Goal: Task Accomplishment & Management: Complete application form

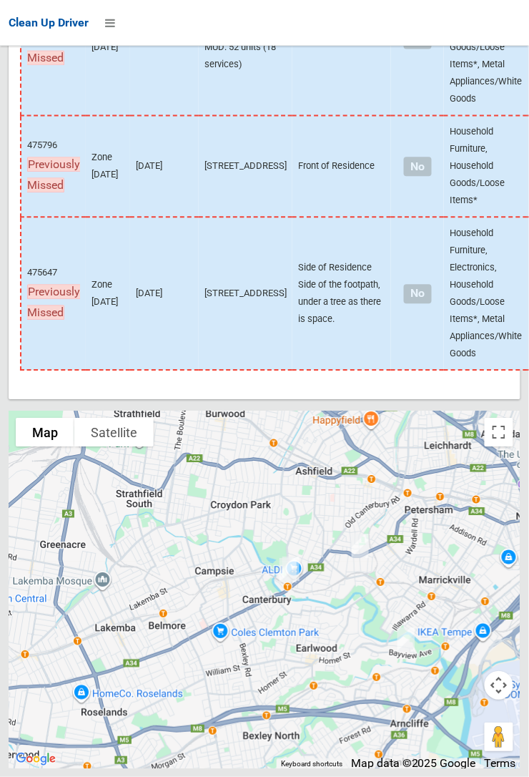
scroll to position [9635, 0]
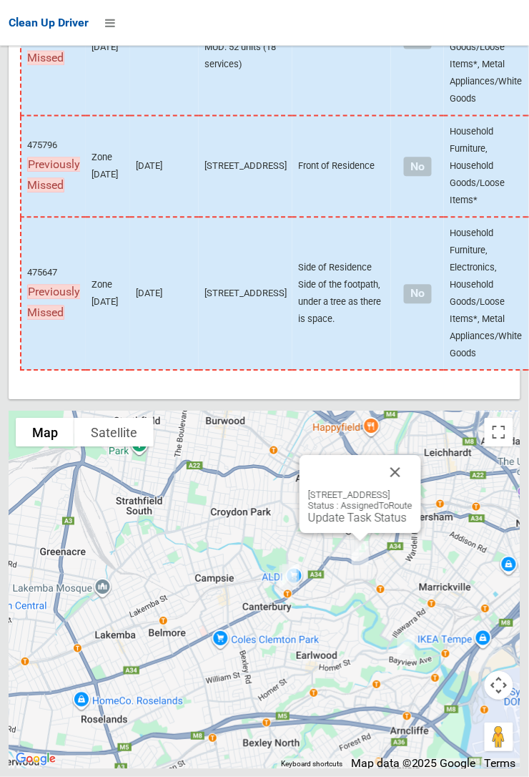
click at [413, 489] on button "Close" at bounding box center [395, 472] width 34 height 34
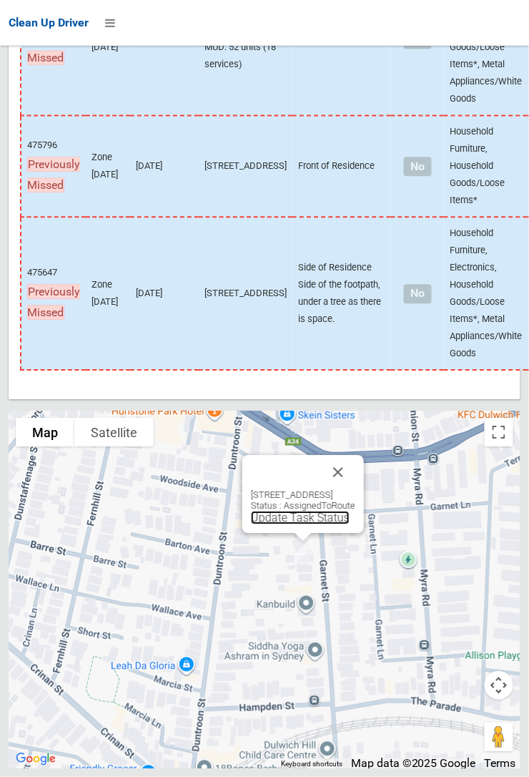
click at [275, 524] on link "Update Task Status" at bounding box center [300, 518] width 99 height 14
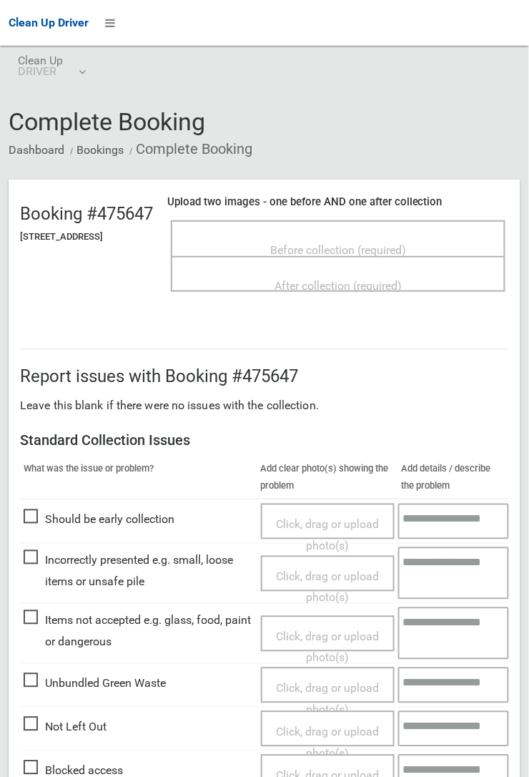
click at [333, 243] on span "Before collection (required)" at bounding box center [338, 250] width 136 height 14
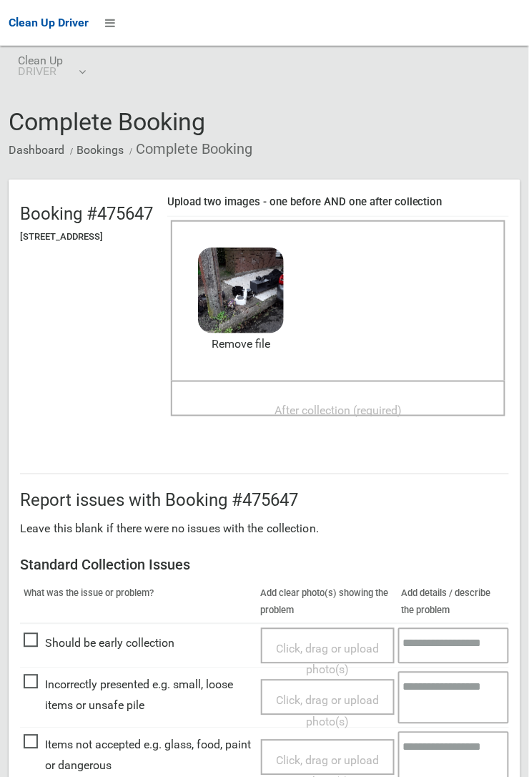
click at [360, 403] on span "After collection (required)" at bounding box center [338, 410] width 127 height 14
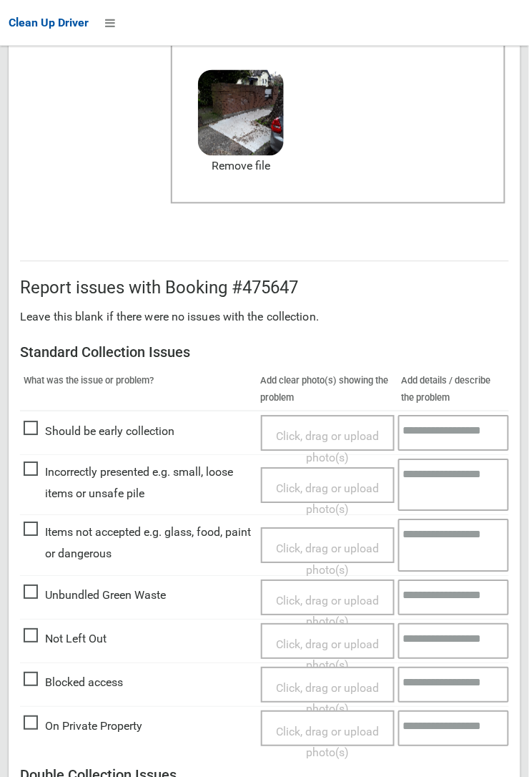
scroll to position [785, 0]
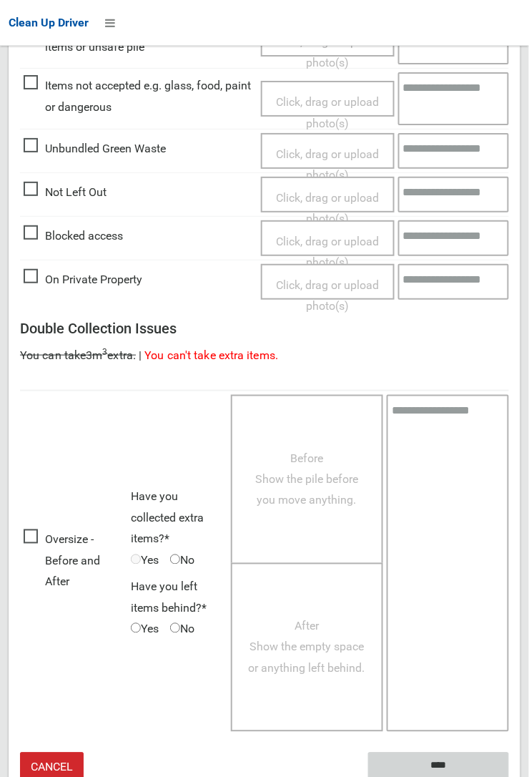
click at [509, 776] on input "****" at bounding box center [438, 765] width 141 height 26
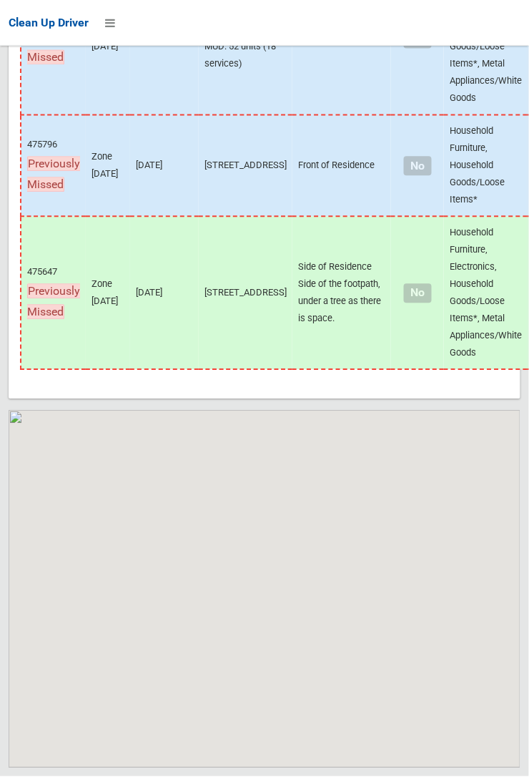
scroll to position [9635, 0]
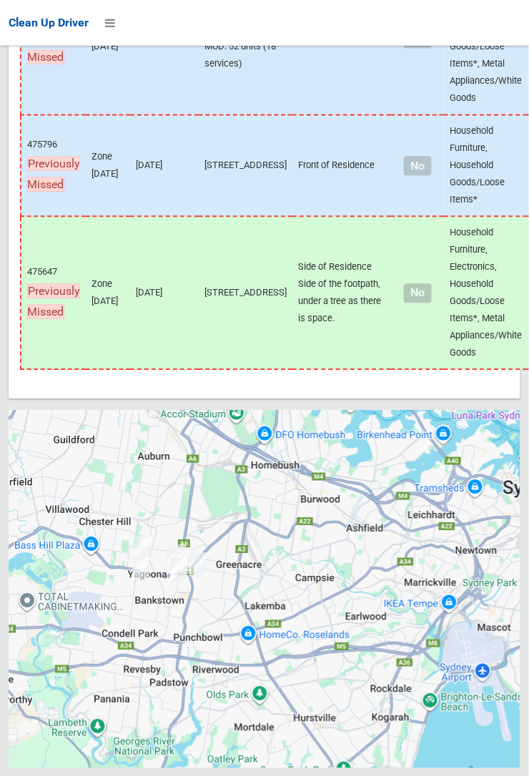
scroll to position [9635, 0]
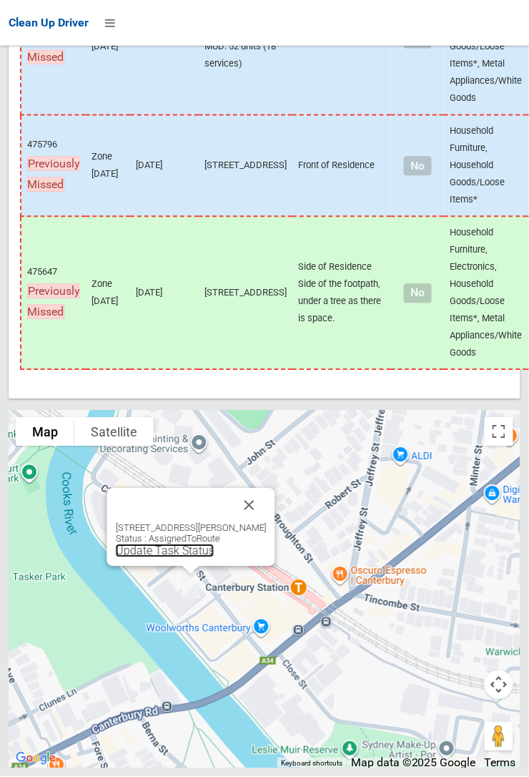
click at [195, 558] on link "Update Task Status" at bounding box center [165, 551] width 99 height 14
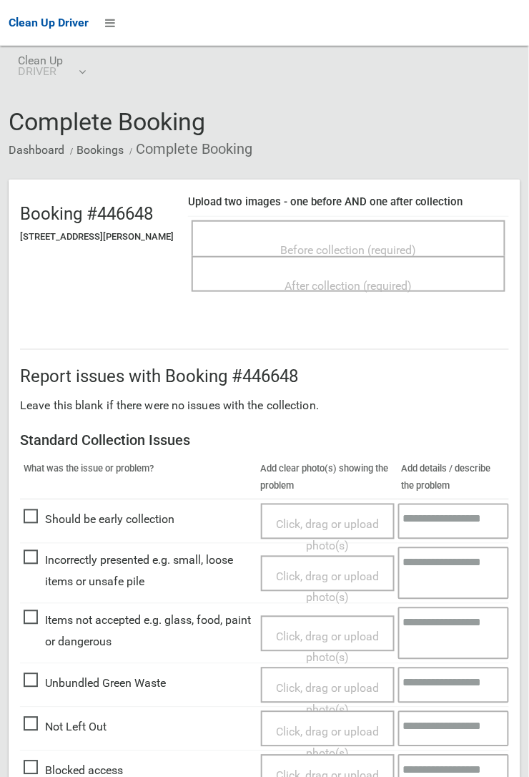
click at [347, 243] on span "Before collection (required)" at bounding box center [349, 250] width 136 height 14
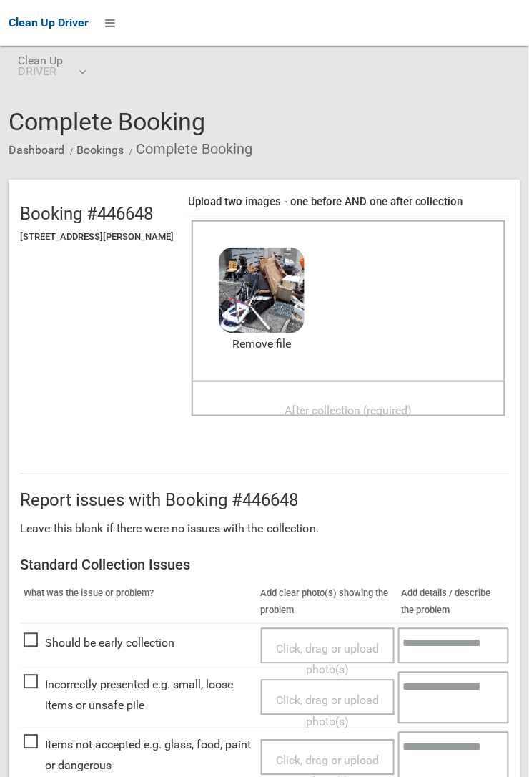
click at [325, 396] on div "After collection (required)" at bounding box center [348, 409] width 282 height 26
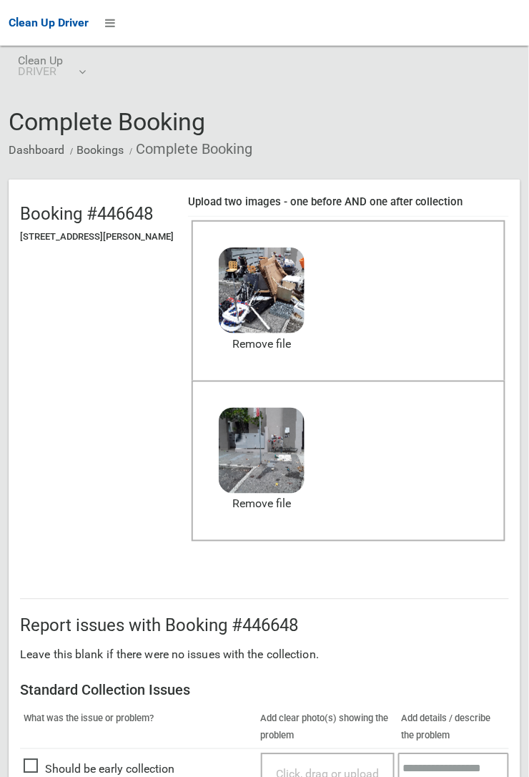
scroll to position [353, 0]
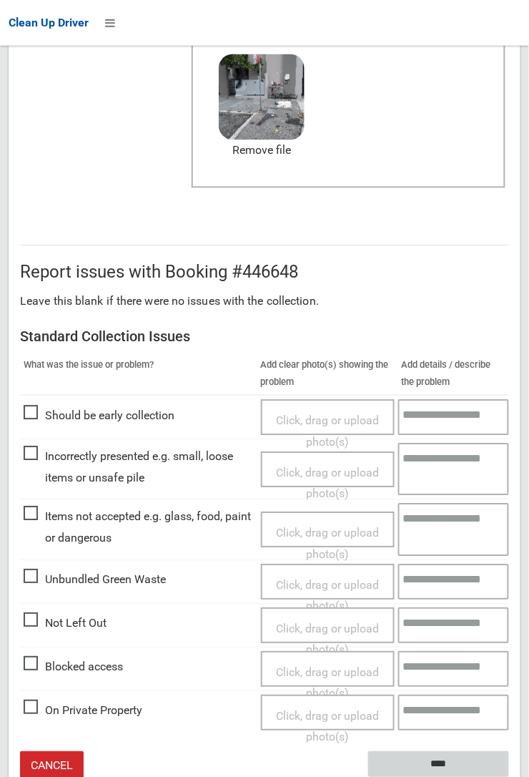
click at [509, 776] on input "****" at bounding box center [438, 765] width 141 height 26
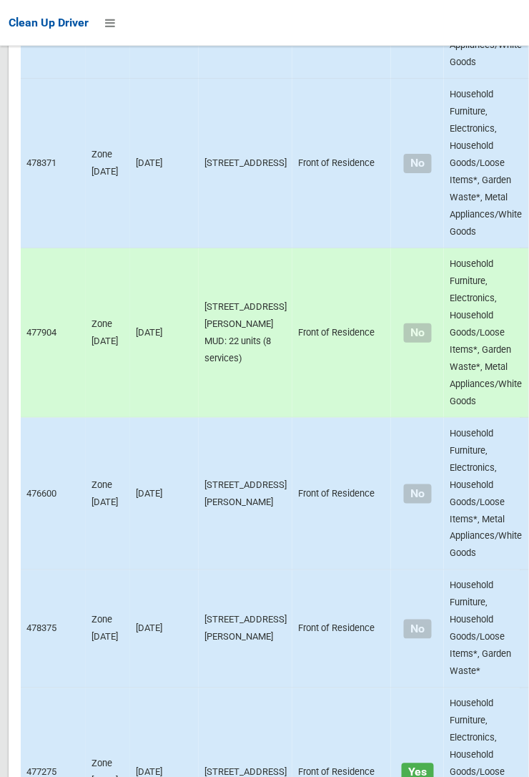
scroll to position [9634, 0]
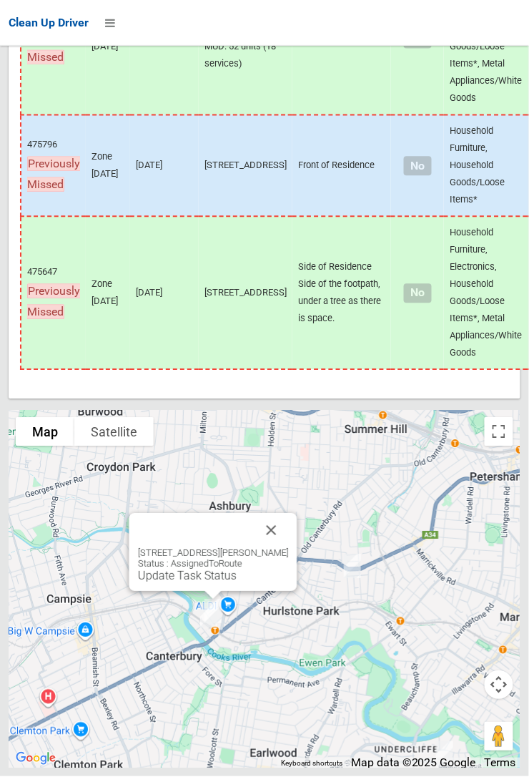
click at [211, 583] on link "Update Task Status" at bounding box center [187, 576] width 99 height 14
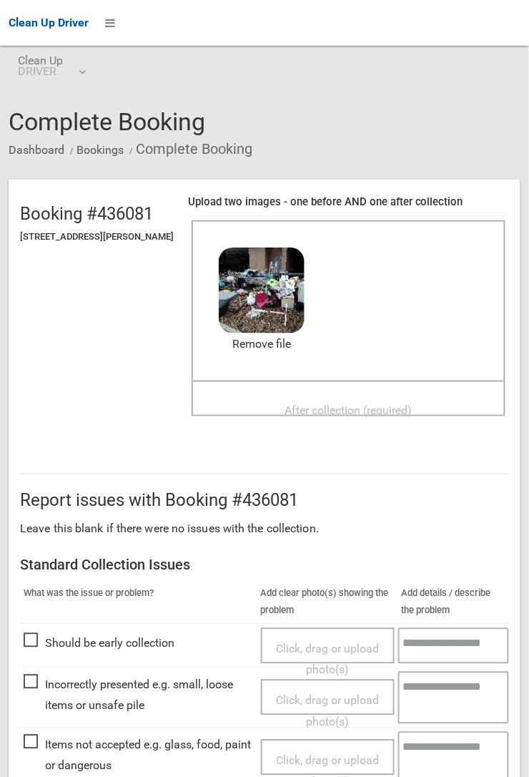
click at [353, 403] on span "After collection (required)" at bounding box center [348, 410] width 127 height 14
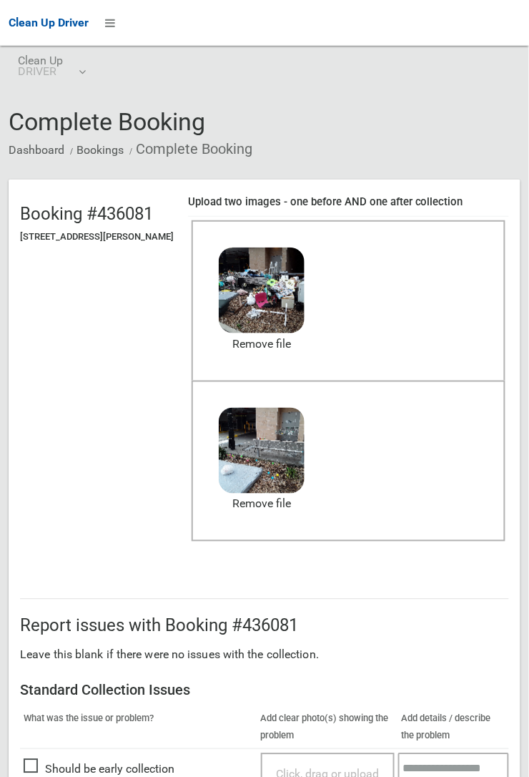
scroll to position [353, 0]
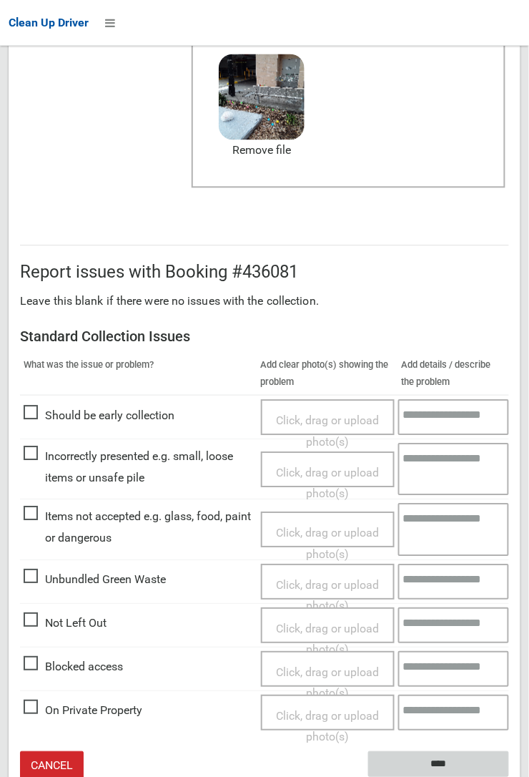
click at [434, 764] on input "****" at bounding box center [438, 765] width 141 height 26
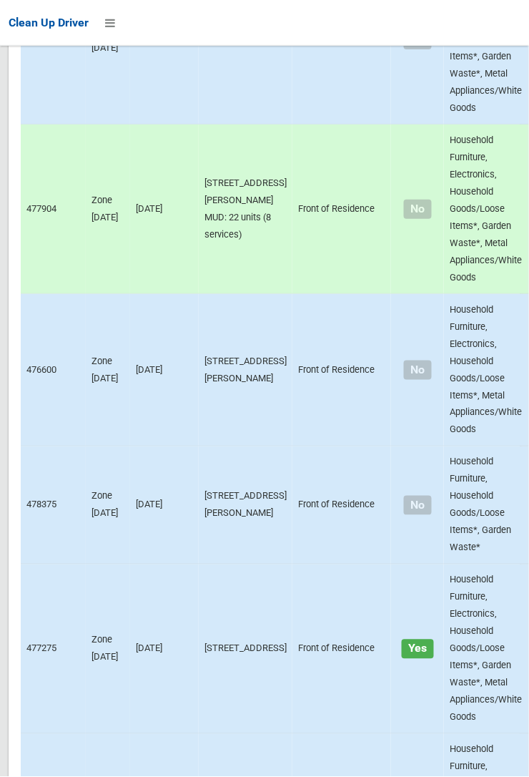
scroll to position [9635, 0]
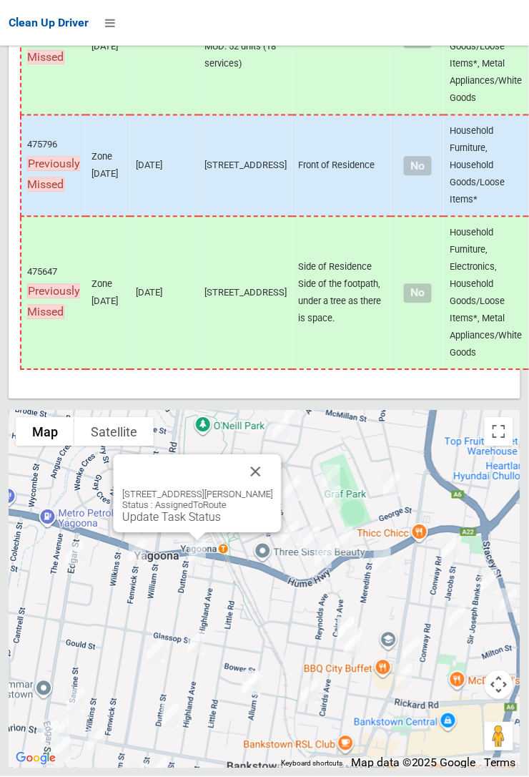
click at [264, 489] on button "Close" at bounding box center [256, 472] width 34 height 34
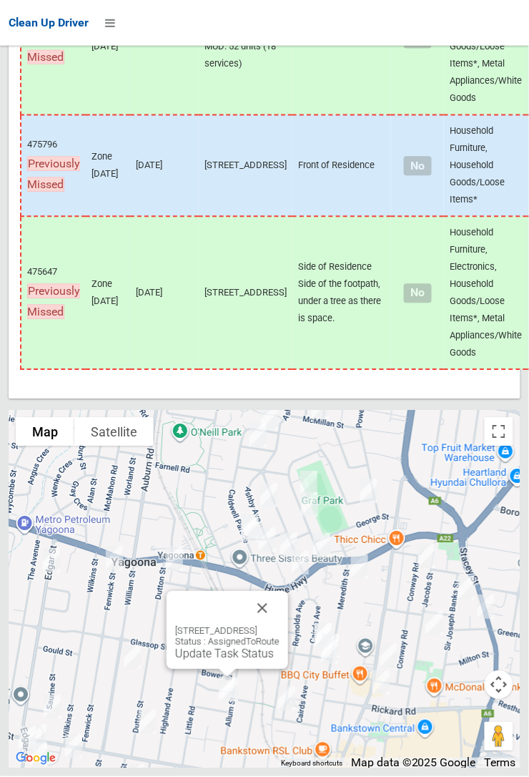
click at [280, 626] on button "Close" at bounding box center [262, 608] width 34 height 34
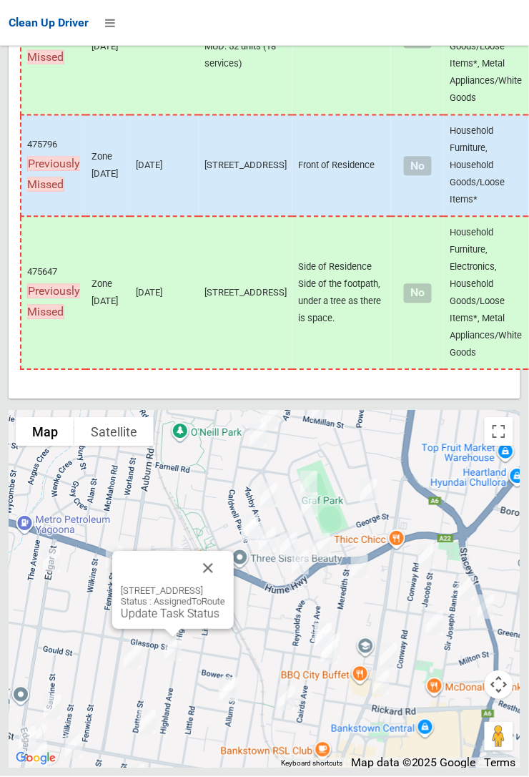
click at [234, 609] on div "58A Highland Avenue, BANKSTOWN NSW 2200 Status : AssignedToRoute Update Task St…" at bounding box center [173, 590] width 122 height 78
click at [225, 586] on button "Close" at bounding box center [208, 568] width 34 height 34
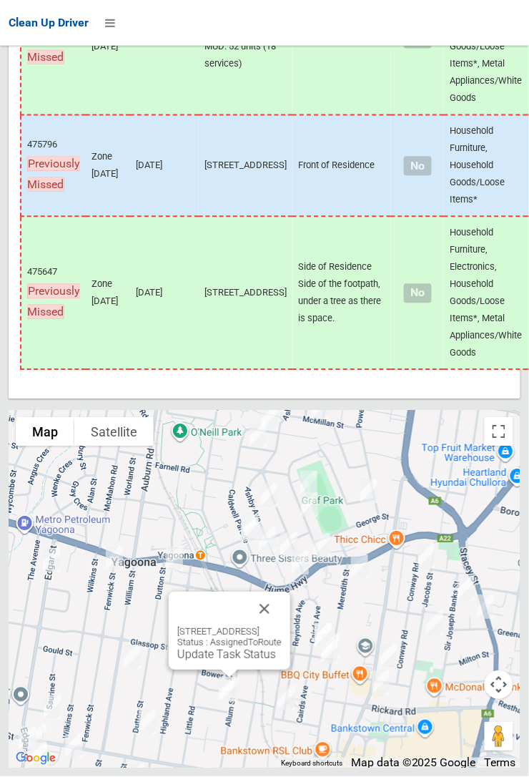
click at [282, 626] on button "Close" at bounding box center [264, 609] width 34 height 34
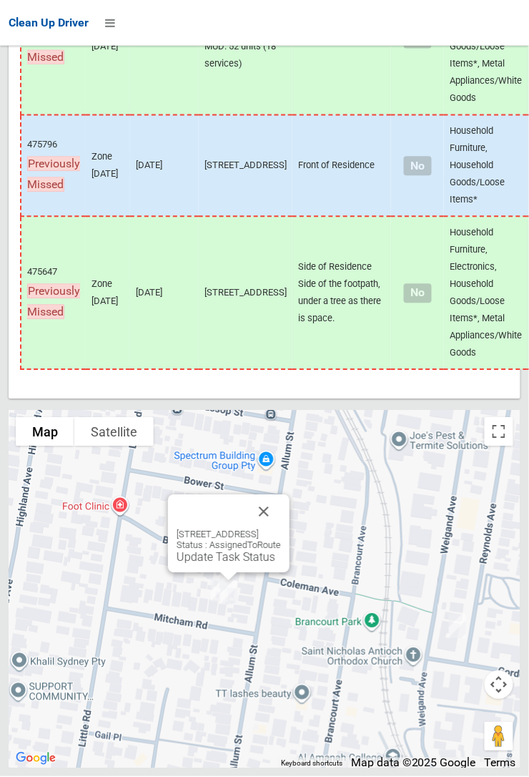
click at [281, 529] on button "Close" at bounding box center [264, 512] width 34 height 34
click at [272, 526] on button "Close" at bounding box center [254, 509] width 34 height 34
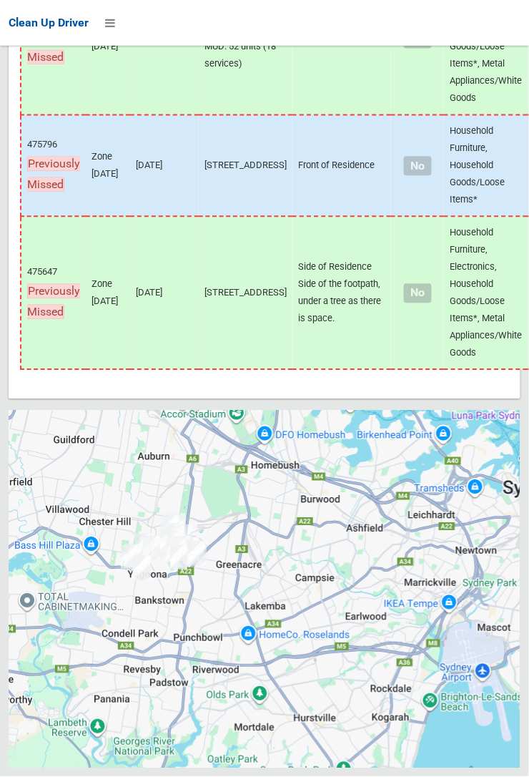
scroll to position [9635, 0]
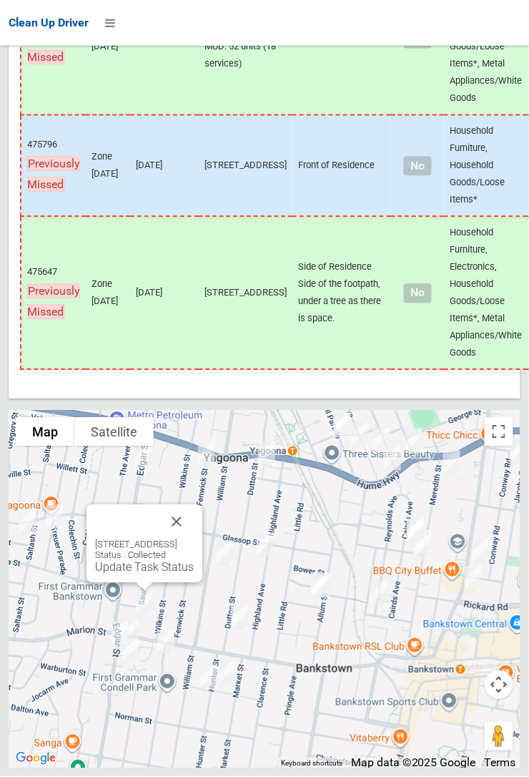
click at [194, 539] on button "Close" at bounding box center [176, 522] width 34 height 34
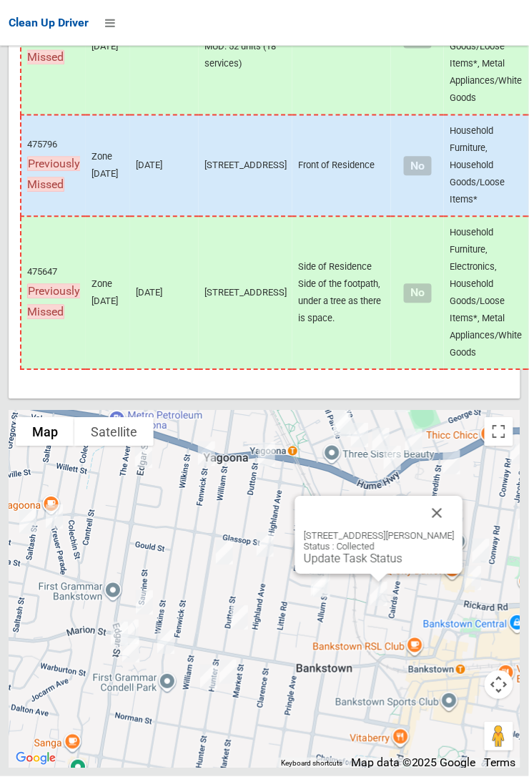
click at [446, 531] on button "Close" at bounding box center [438, 513] width 34 height 34
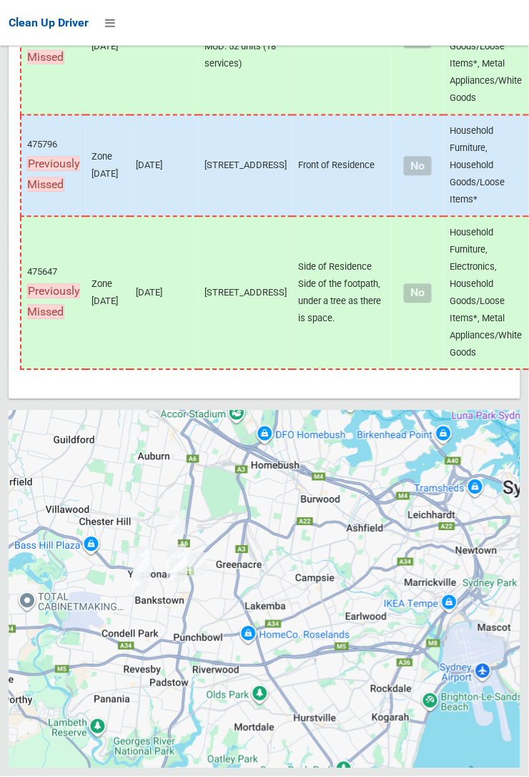
scroll to position [9635, 0]
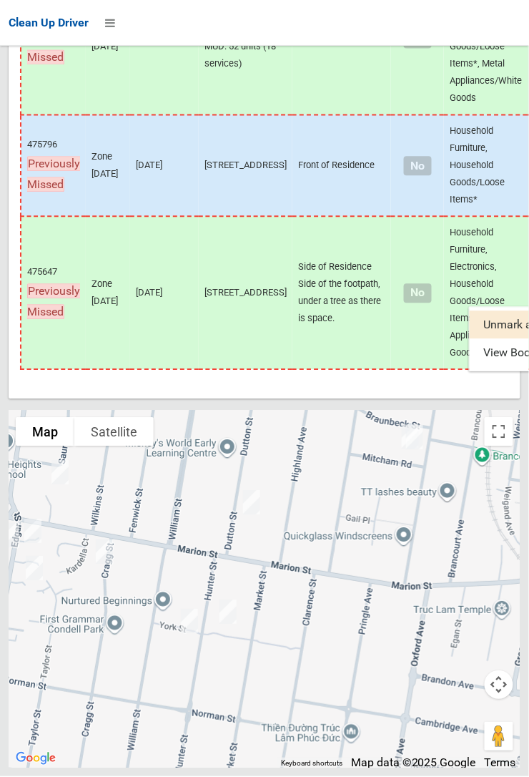
click at [240, 652] on div at bounding box center [264, 388] width 529 height 777
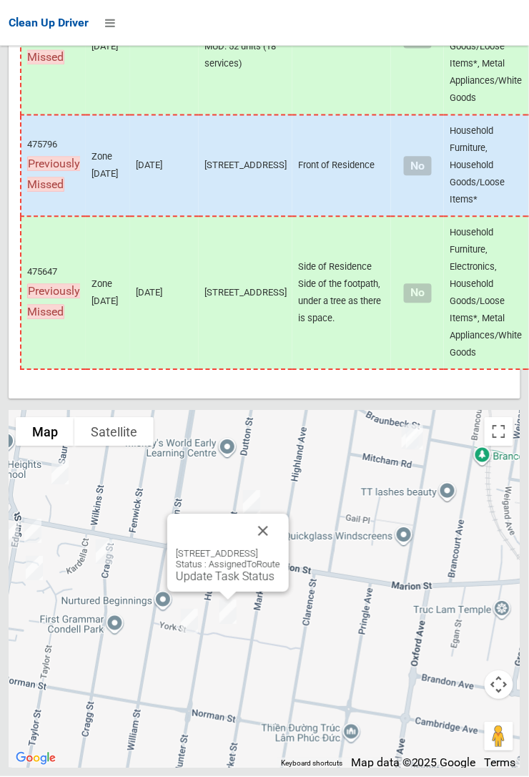
click at [280, 549] on button "Close" at bounding box center [263, 531] width 34 height 34
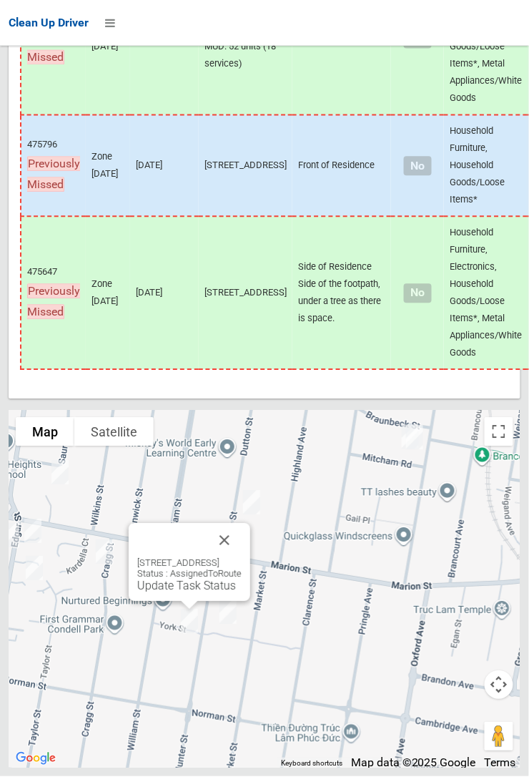
click at [242, 558] on button "Close" at bounding box center [224, 540] width 34 height 34
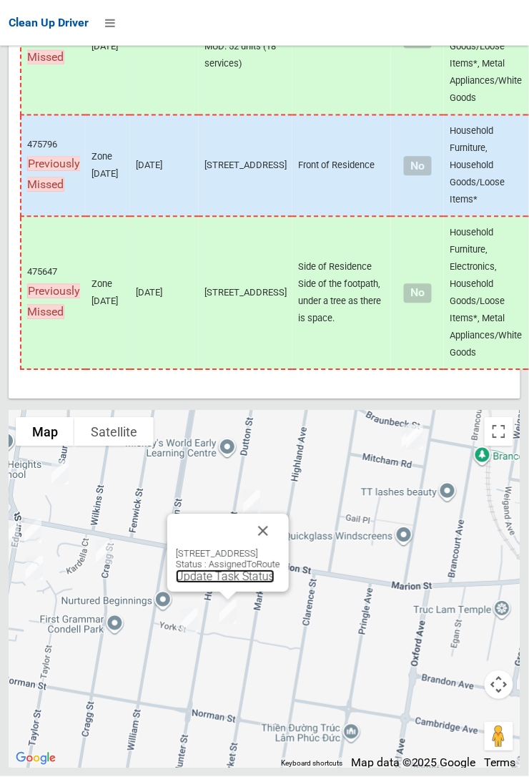
click at [215, 584] on link "Update Task Status" at bounding box center [225, 577] width 99 height 14
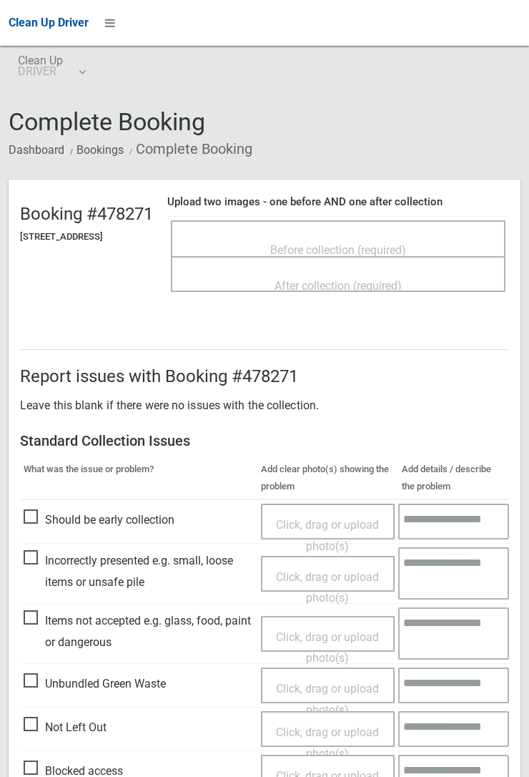
click at [343, 236] on div "Before collection (required)" at bounding box center [338, 249] width 303 height 26
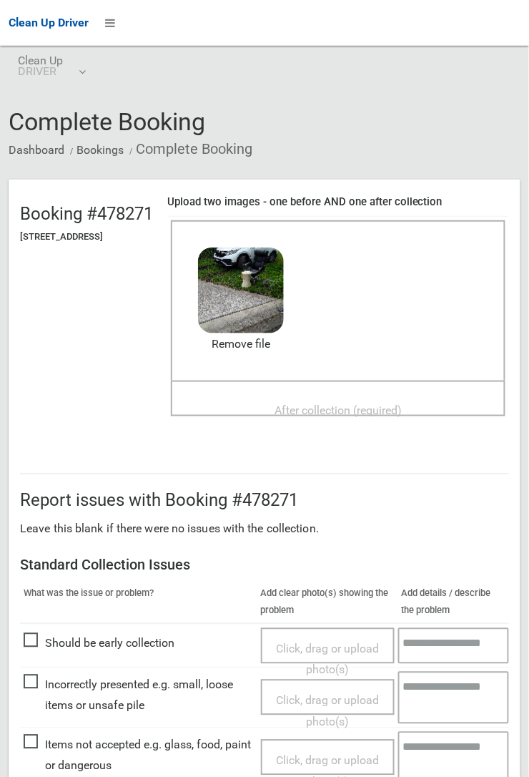
click at [353, 396] on div "After collection (required)" at bounding box center [338, 409] width 303 height 26
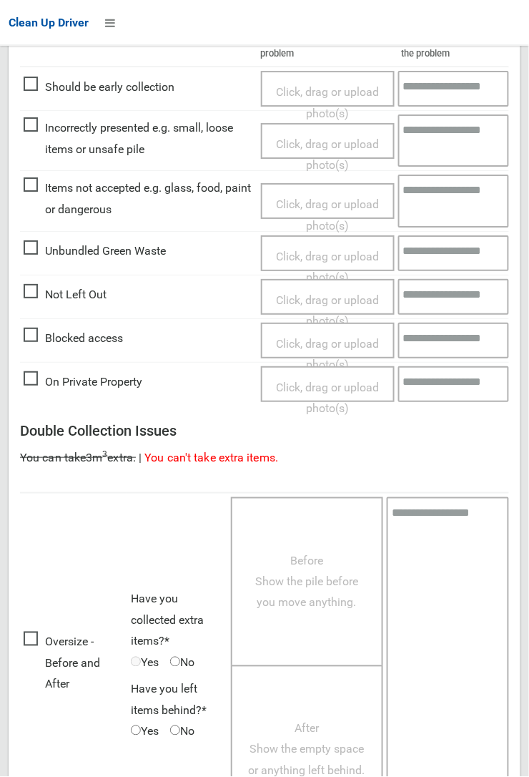
scroll to position [785, 0]
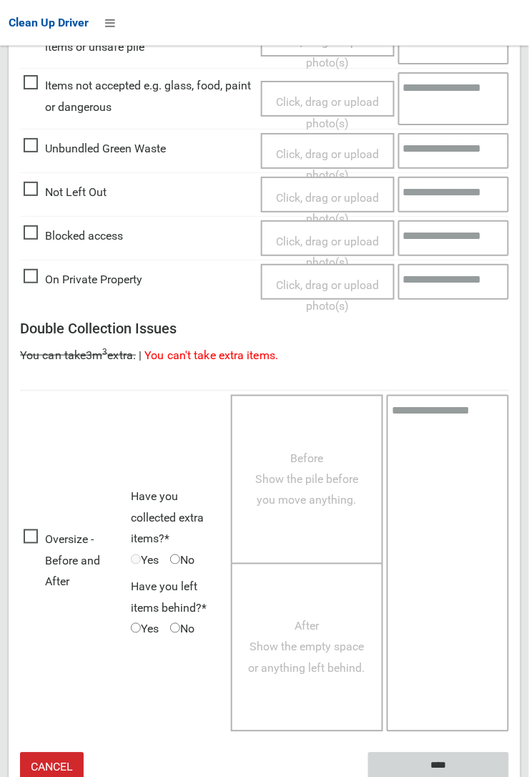
click at [442, 763] on input "****" at bounding box center [438, 765] width 141 height 26
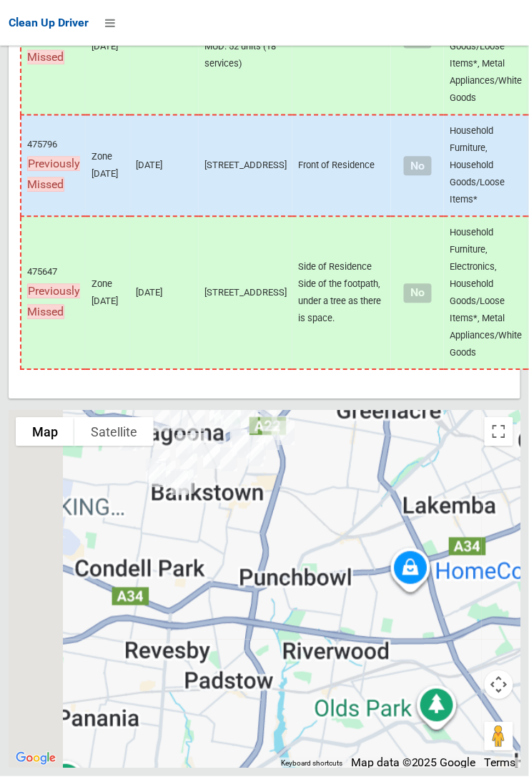
scroll to position [9634, 0]
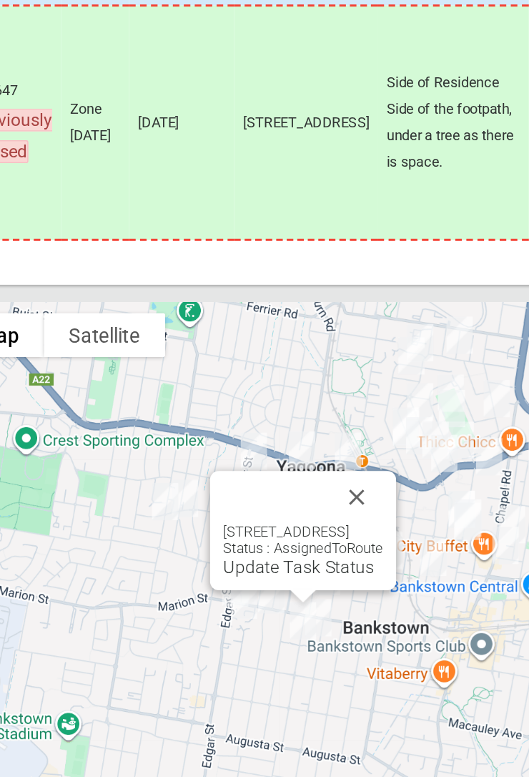
click at [225, 590] on link "Update Task Status" at bounding box center [241, 583] width 99 height 14
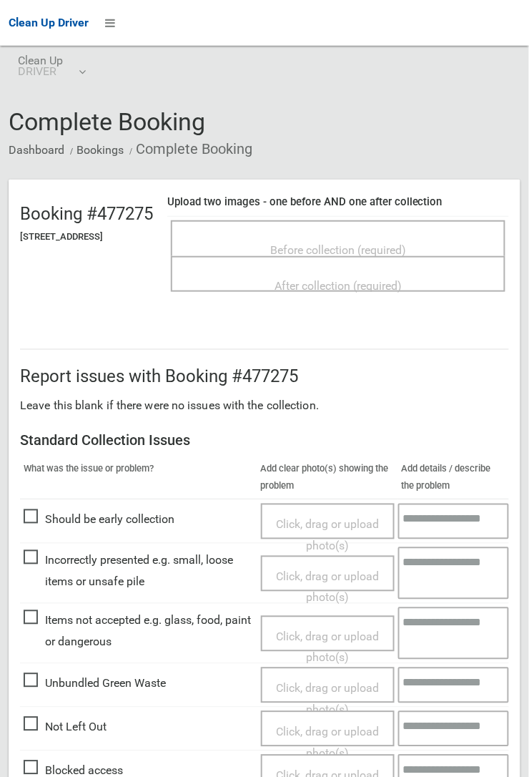
click at [352, 243] on span "Before collection (required)" at bounding box center [338, 250] width 136 height 14
click at [330, 243] on span "Before collection (required)" at bounding box center [338, 250] width 136 height 14
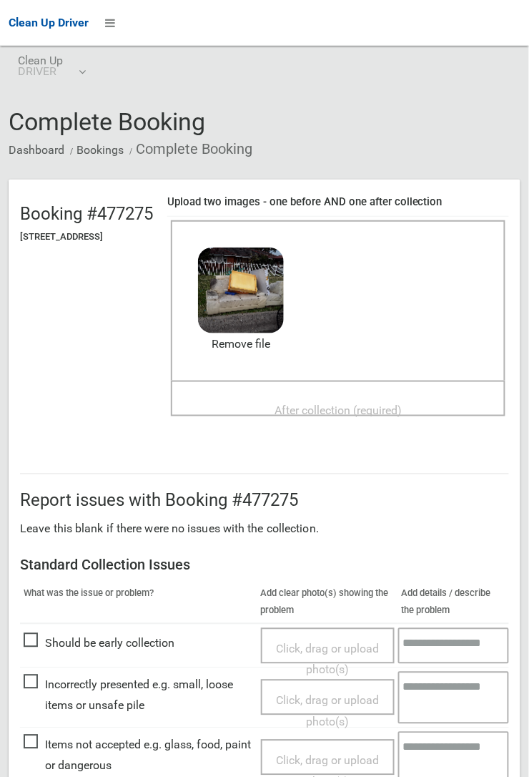
click at [315, 403] on span "After collection (required)" at bounding box center [338, 410] width 127 height 14
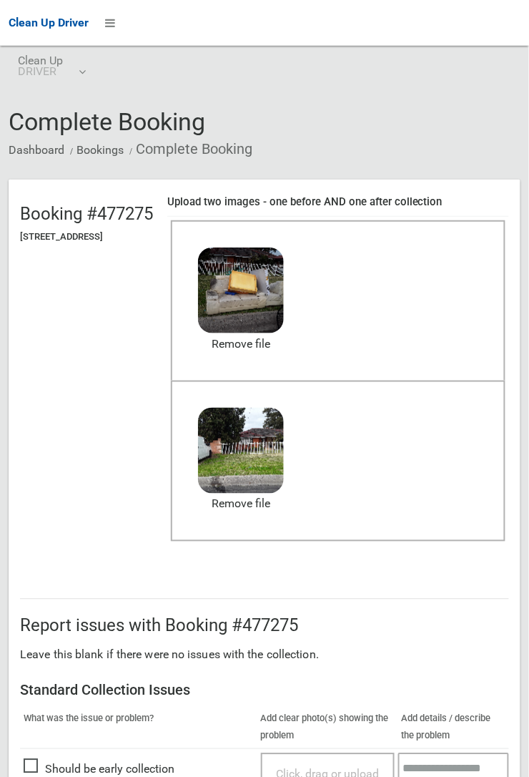
scroll to position [785, 0]
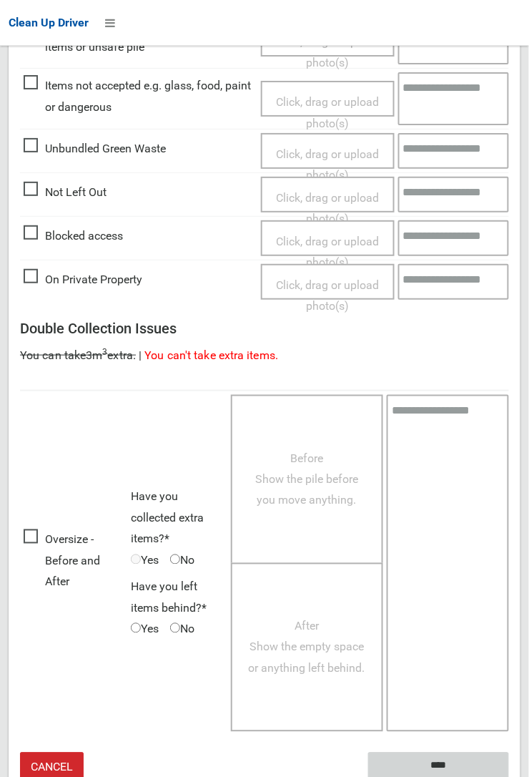
click at [439, 756] on input "****" at bounding box center [438, 765] width 141 height 26
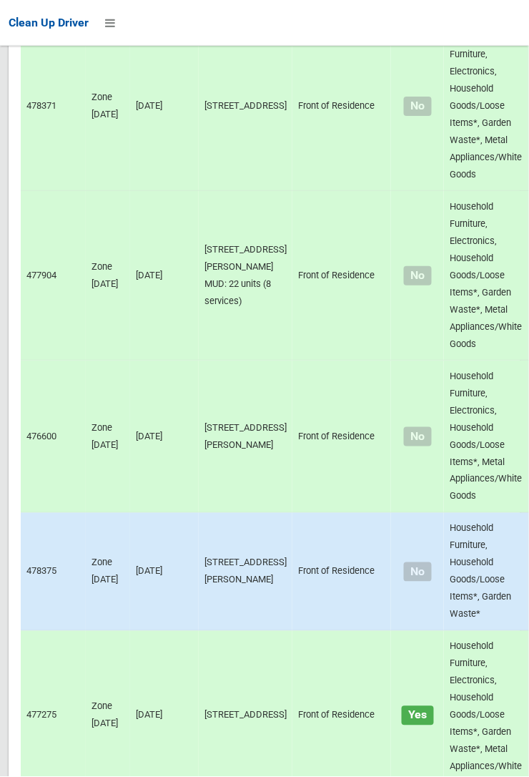
scroll to position [9635, 0]
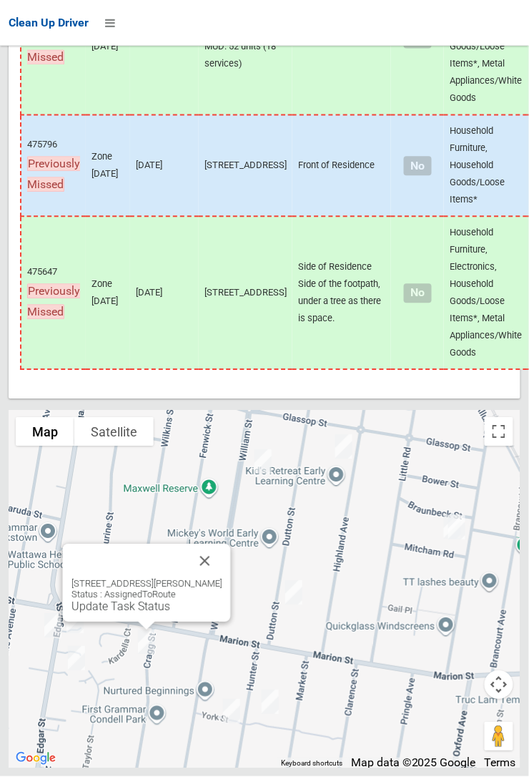
click at [222, 579] on button "Close" at bounding box center [205, 561] width 34 height 34
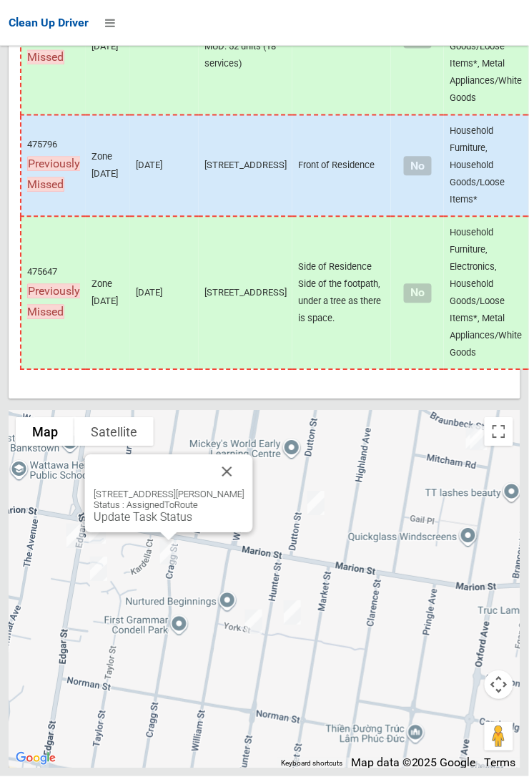
click at [163, 524] on link "Update Task Status" at bounding box center [143, 518] width 99 height 14
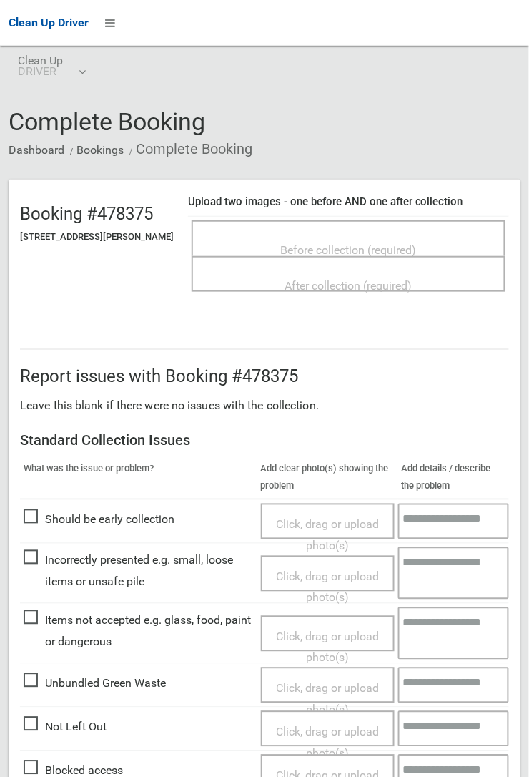
click at [339, 243] on span "Before collection (required)" at bounding box center [349, 250] width 136 height 14
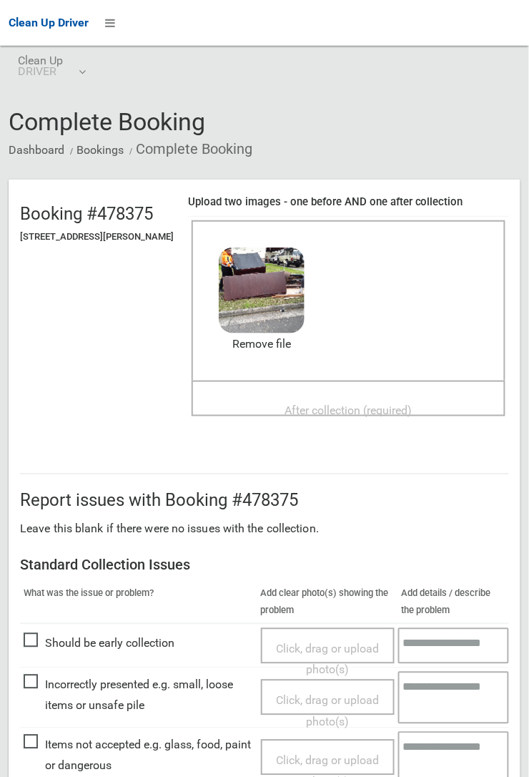
click at [319, 403] on span "After collection (required)" at bounding box center [348, 410] width 127 height 14
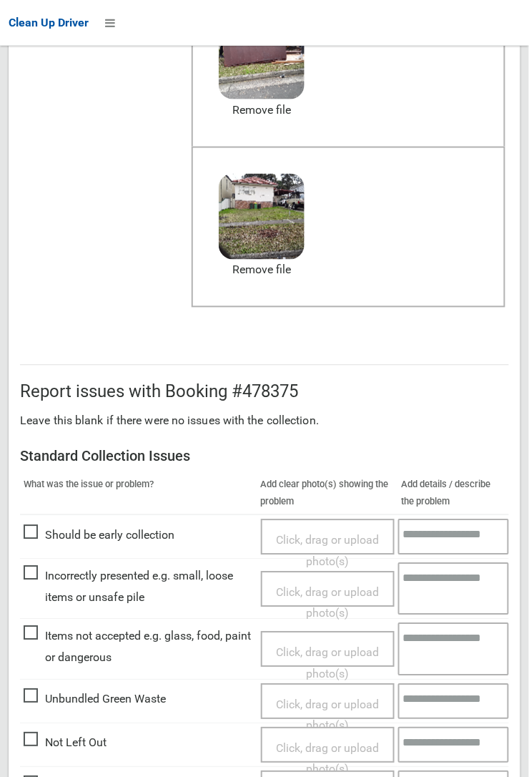
scroll to position [785, 0]
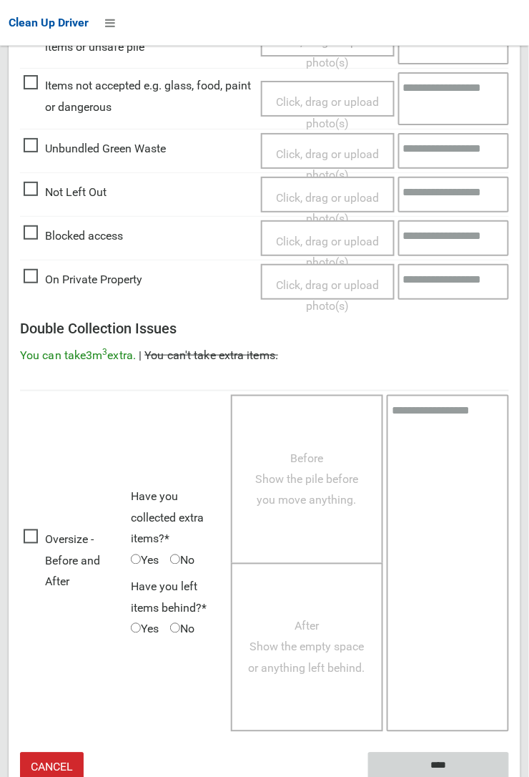
click at [509, 776] on input "****" at bounding box center [438, 765] width 141 height 26
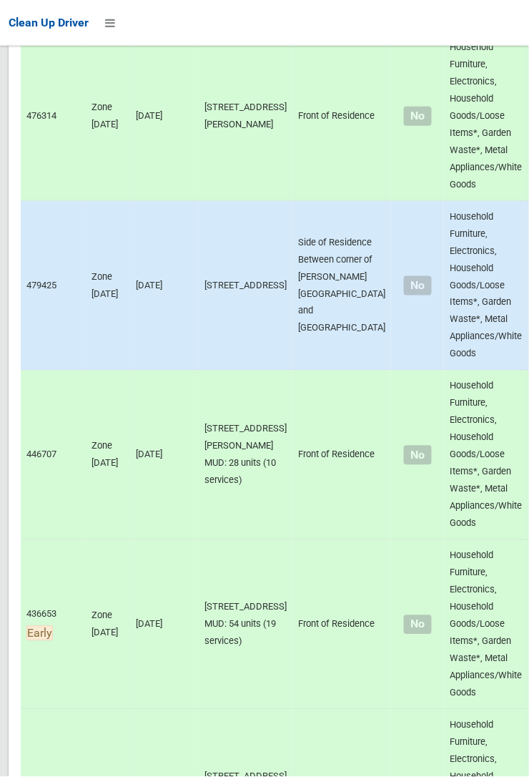
scroll to position [9635, 0]
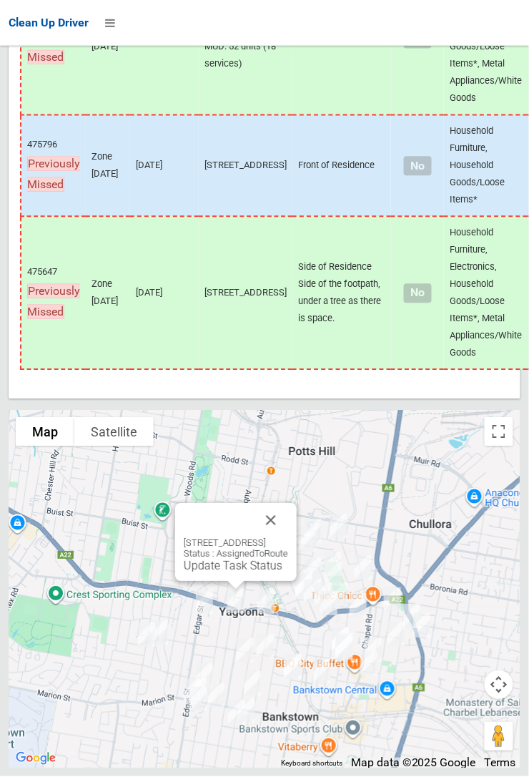
click at [288, 538] on button "Close" at bounding box center [271, 520] width 34 height 34
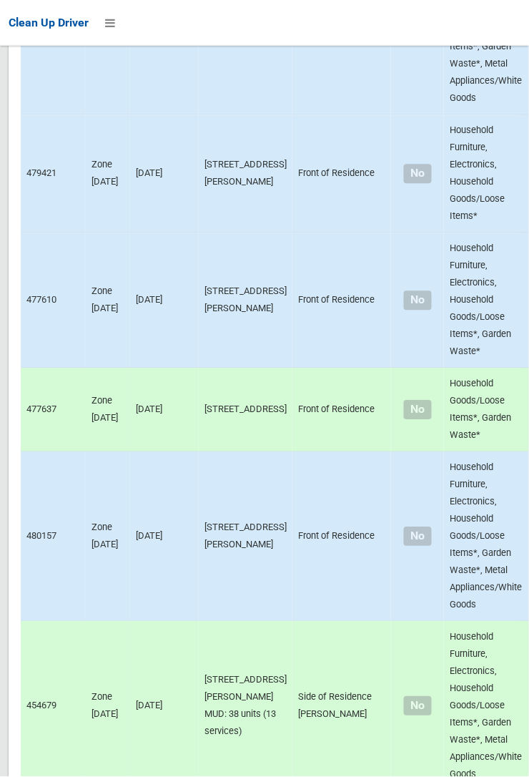
scroll to position [0, 0]
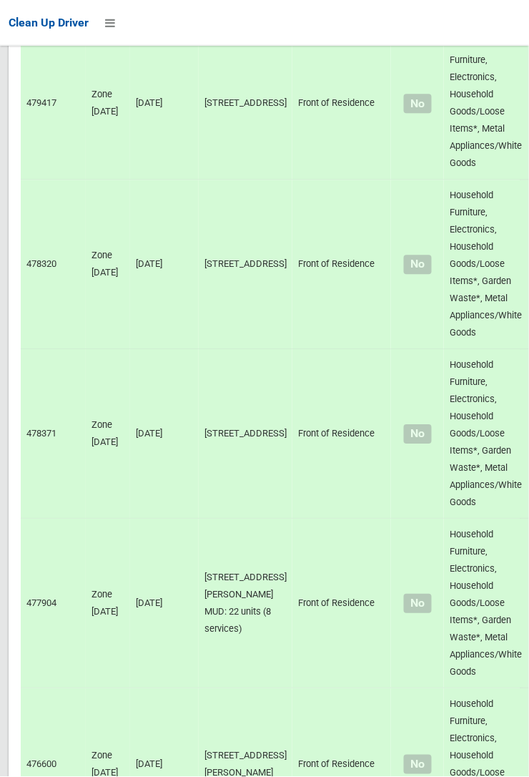
scroll to position [9635, 0]
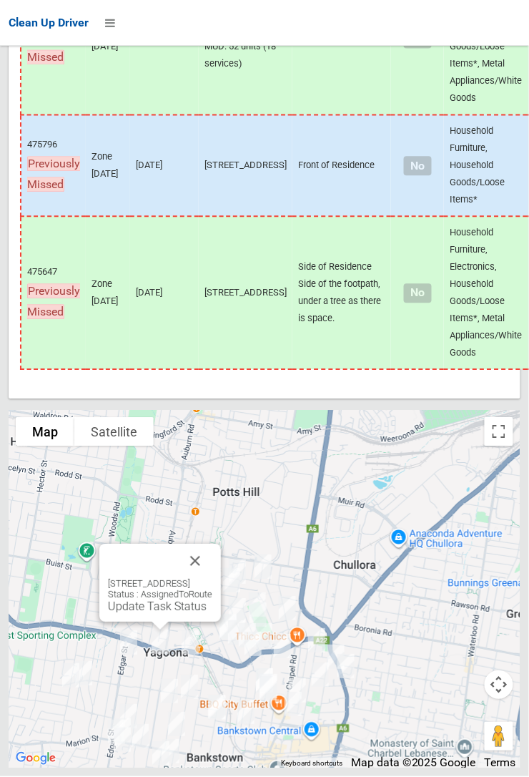
click at [212, 579] on button "Close" at bounding box center [195, 561] width 34 height 34
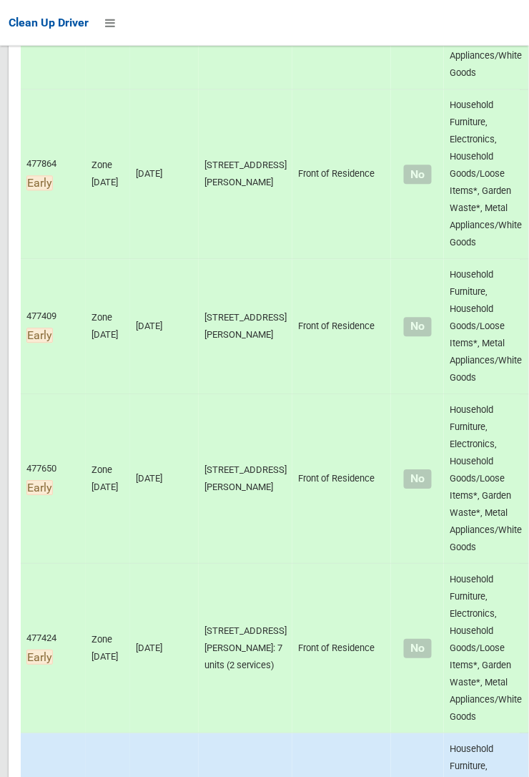
scroll to position [0, 0]
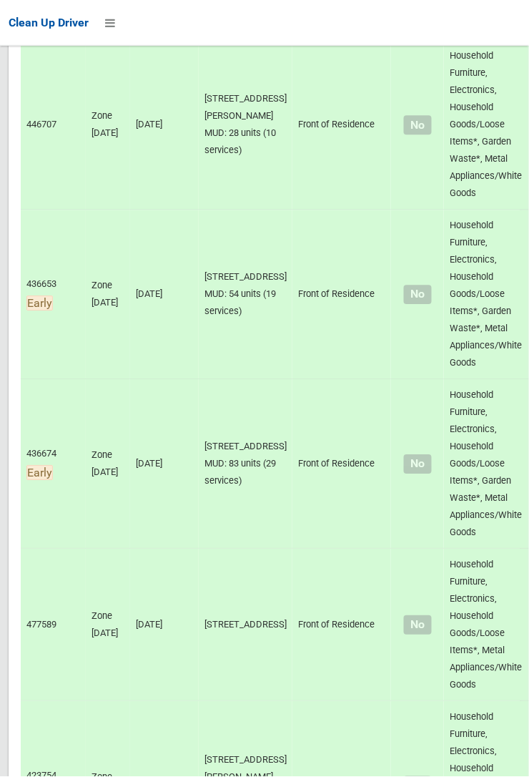
scroll to position [9635, 0]
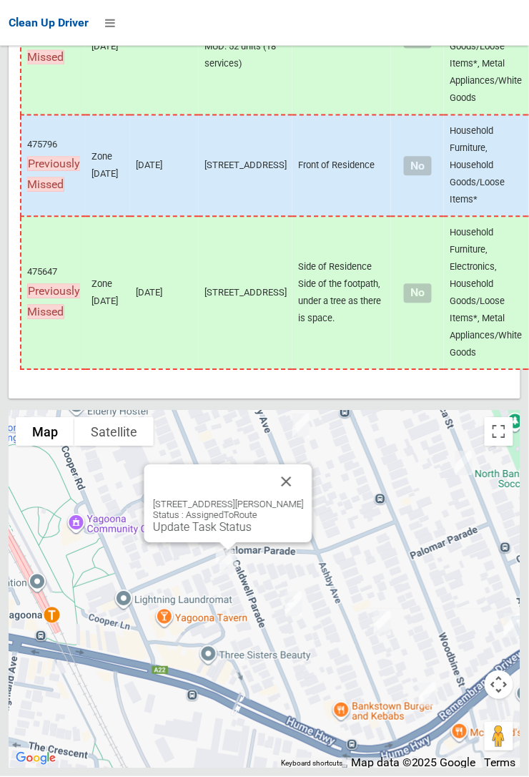
click at [297, 499] on button "Close" at bounding box center [287, 482] width 34 height 34
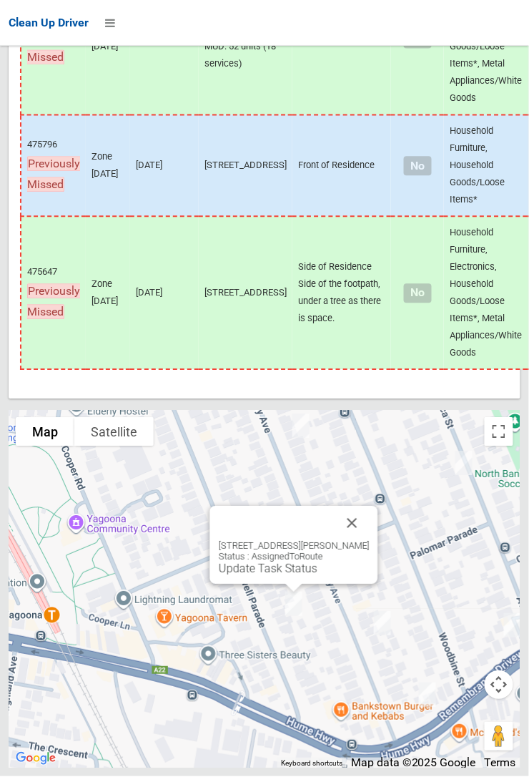
click at [365, 541] on button "Close" at bounding box center [352, 523] width 34 height 34
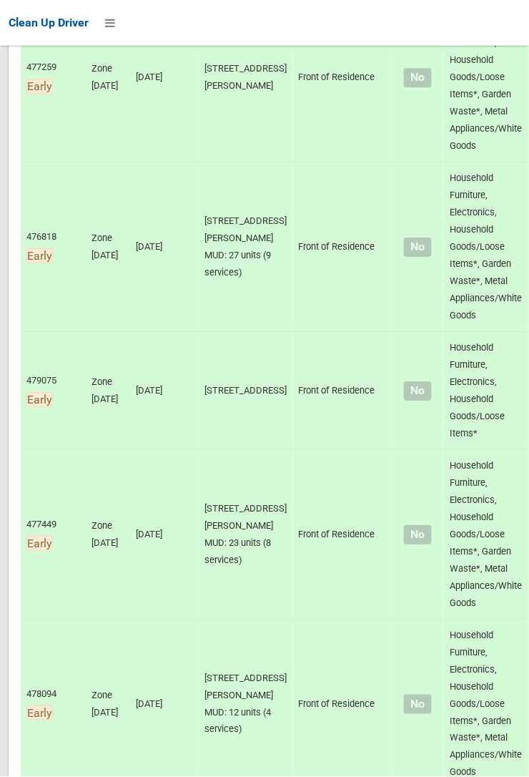
scroll to position [0, 0]
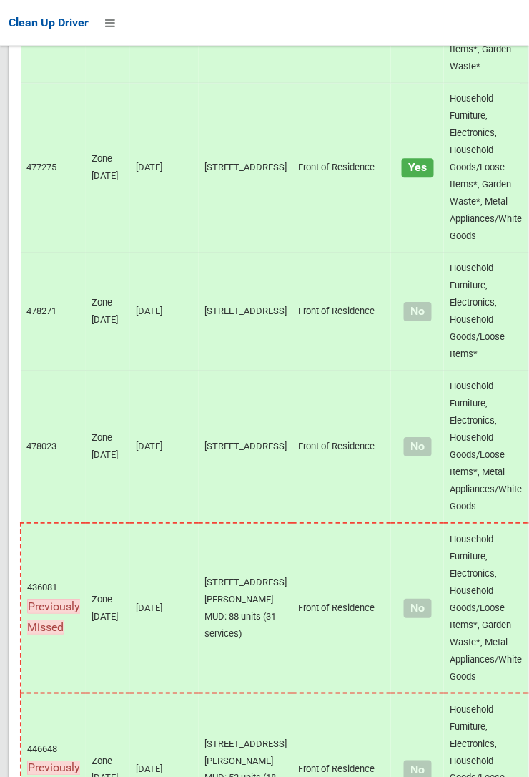
scroll to position [9635, 0]
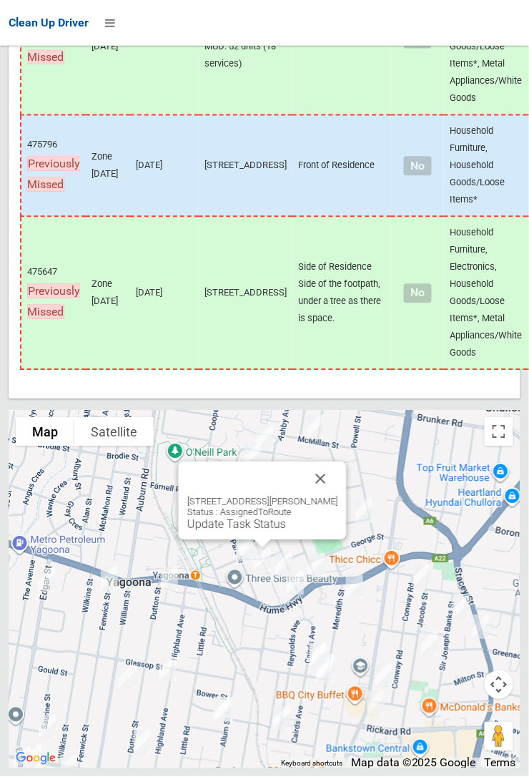
click at [338, 496] on button "Close" at bounding box center [321, 479] width 34 height 34
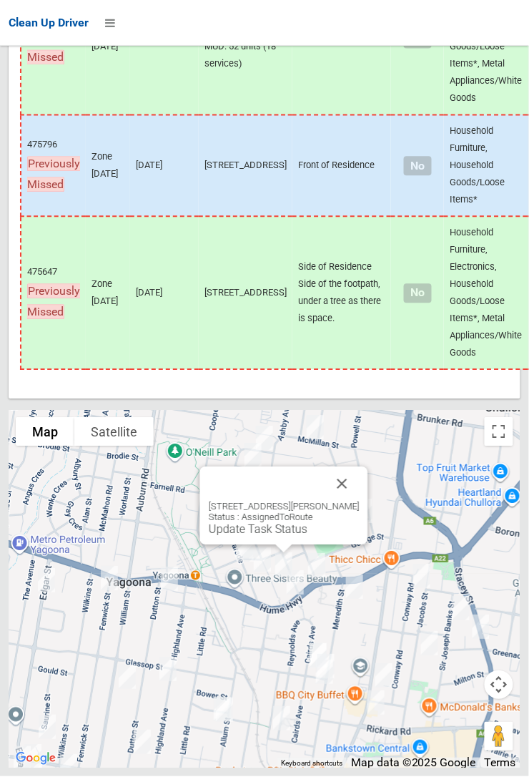
click at [353, 501] on button "Close" at bounding box center [342, 484] width 34 height 34
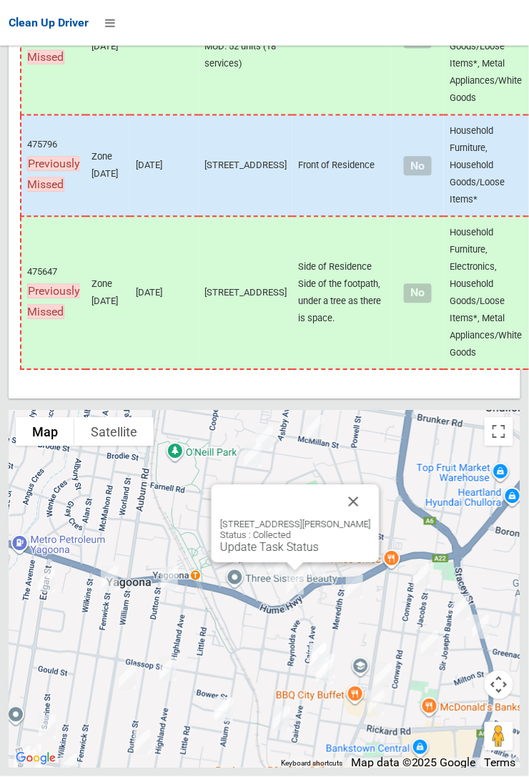
click at [366, 519] on button "Close" at bounding box center [354, 502] width 34 height 34
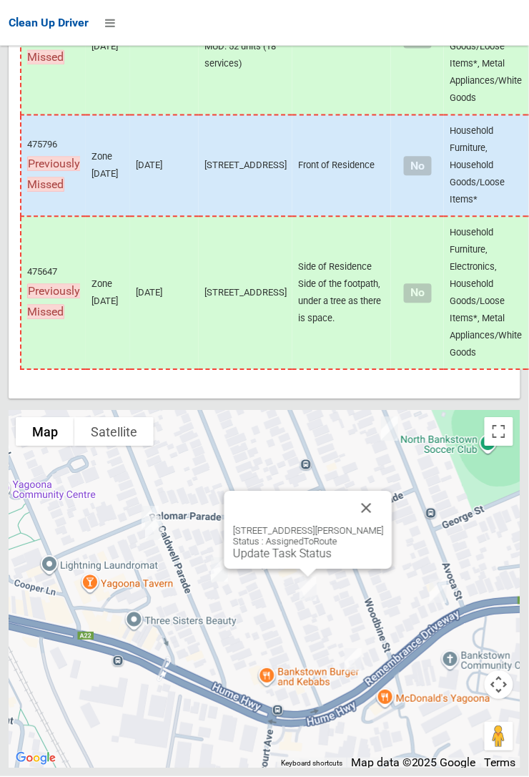
click at [383, 526] on button "Close" at bounding box center [367, 508] width 34 height 34
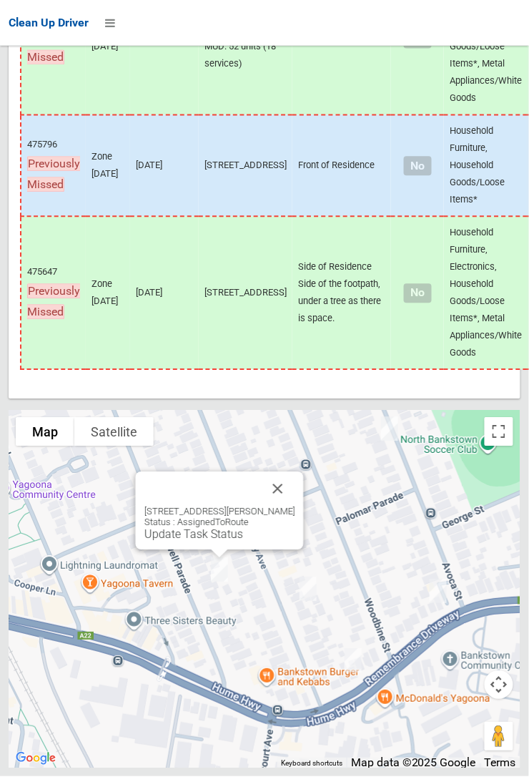
click at [282, 506] on button "Close" at bounding box center [278, 489] width 34 height 34
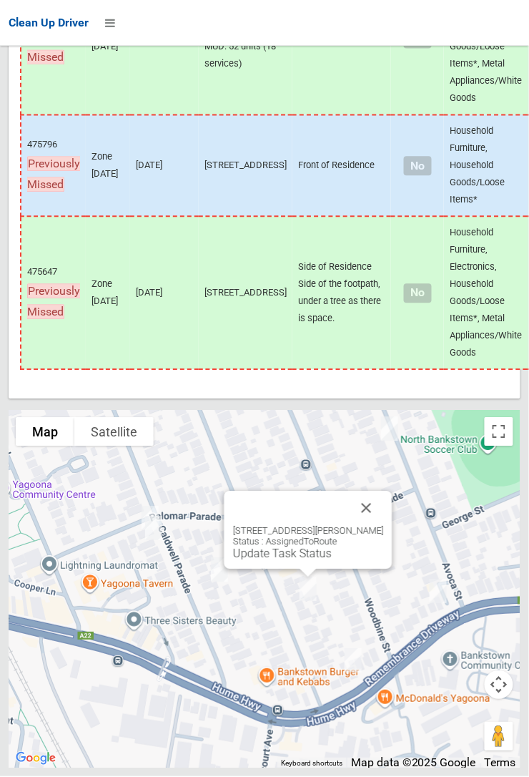
click at [262, 561] on link "Update Task Status" at bounding box center [282, 554] width 99 height 14
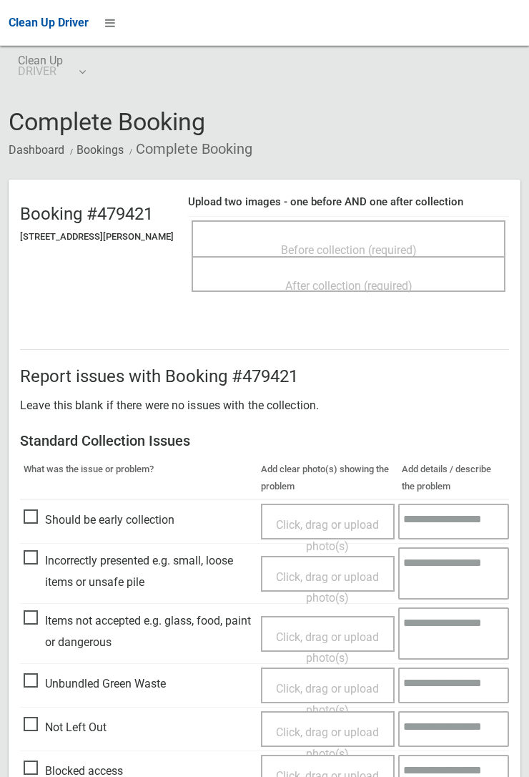
click at [363, 243] on span "Before collection (required)" at bounding box center [349, 250] width 136 height 14
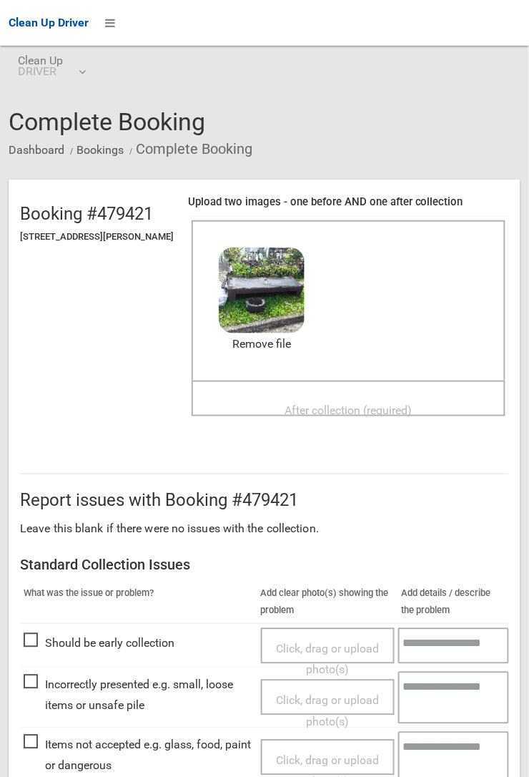
click at [354, 403] on span "After collection (required)" at bounding box center [348, 410] width 127 height 14
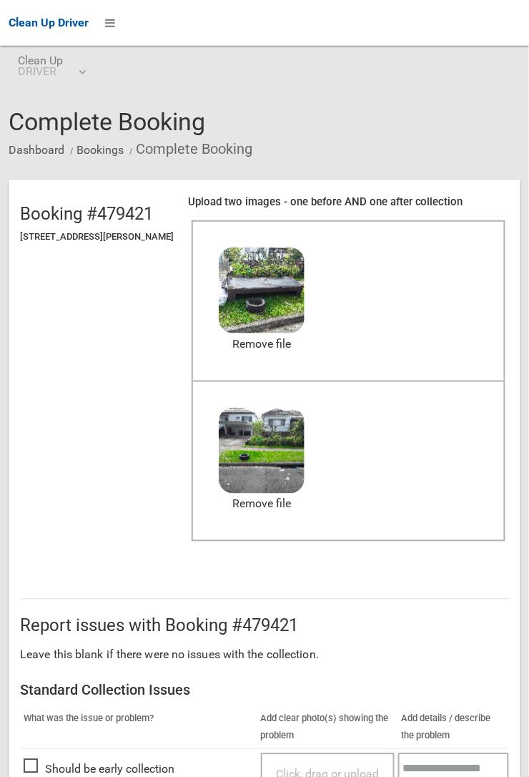
scroll to position [785, 0]
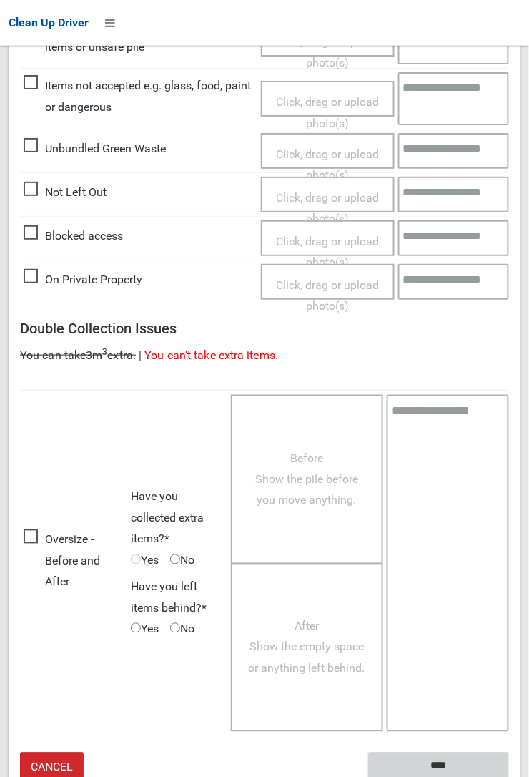
click at [436, 761] on input "****" at bounding box center [438, 765] width 141 height 26
click at [508, 433] on textarea at bounding box center [448, 563] width 122 height 337
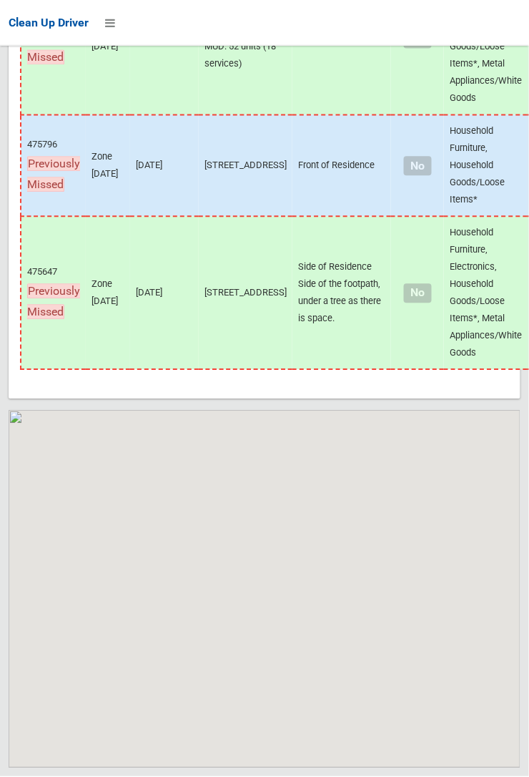
scroll to position [9635, 0]
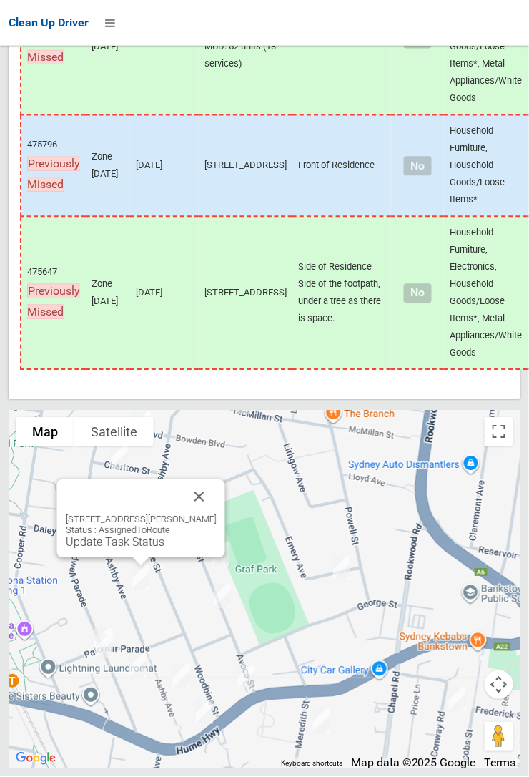
click at [215, 514] on button "Close" at bounding box center [199, 497] width 34 height 34
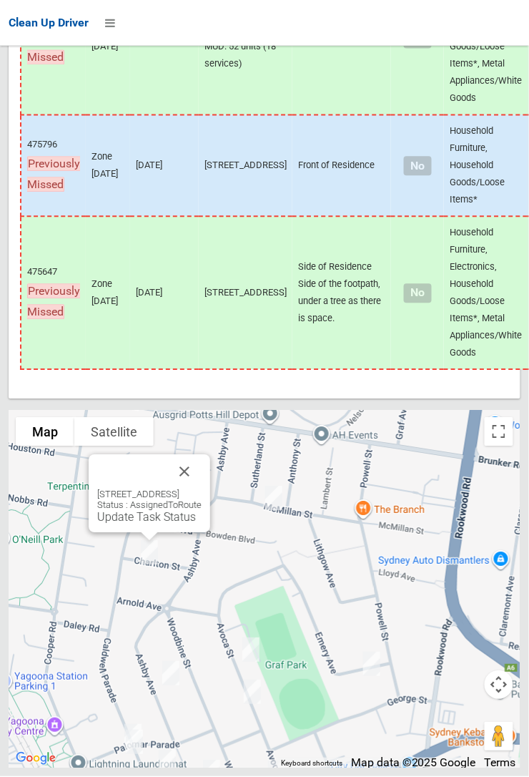
click at [202, 489] on button "Close" at bounding box center [184, 472] width 34 height 34
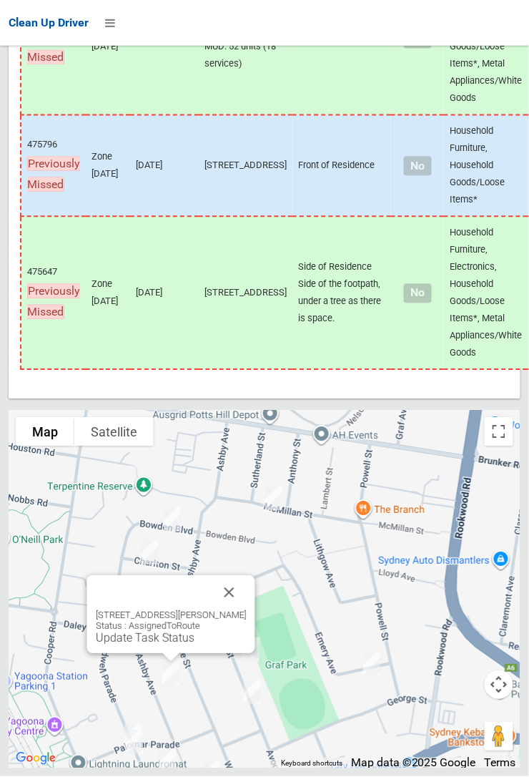
click at [174, 645] on link "Update Task Status" at bounding box center [145, 638] width 99 height 14
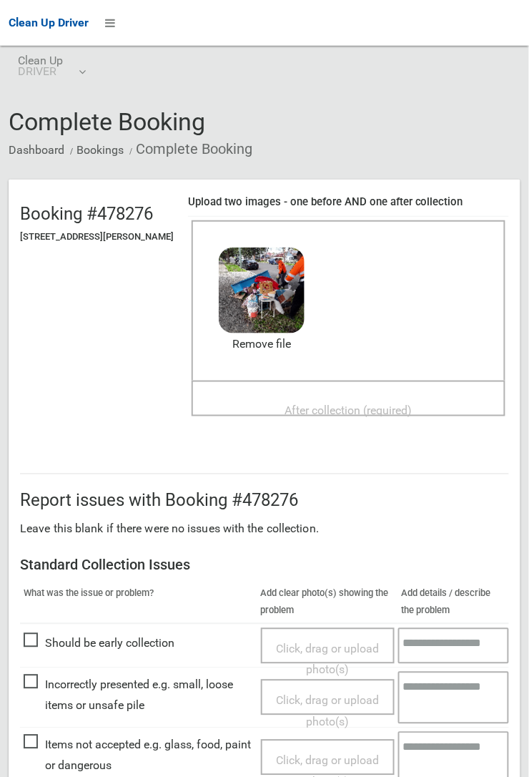
click at [324, 403] on span "After collection (required)" at bounding box center [348, 410] width 127 height 14
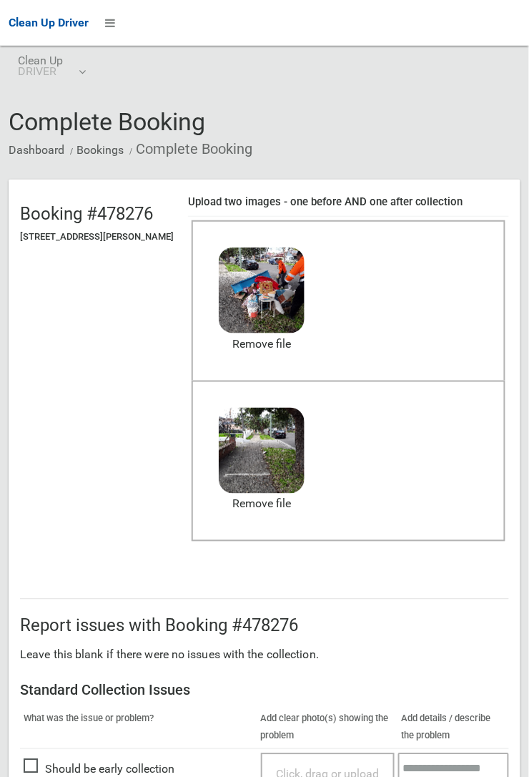
scroll to position [785, 0]
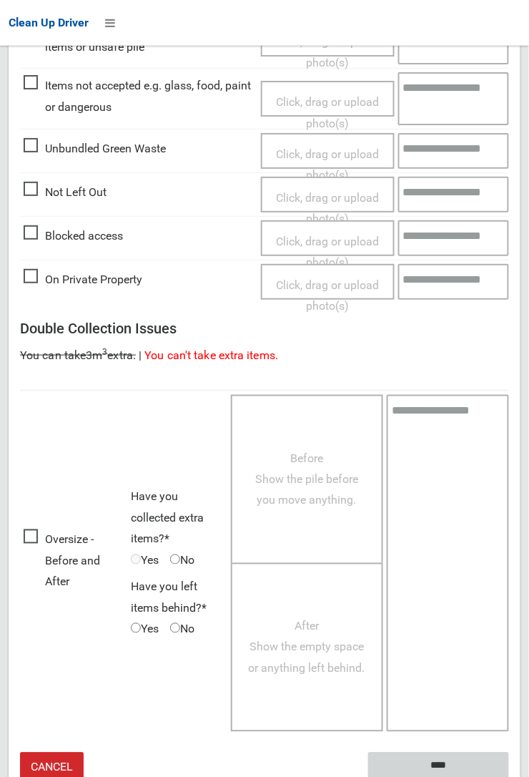
click at [509, 776] on input "****" at bounding box center [438, 765] width 141 height 26
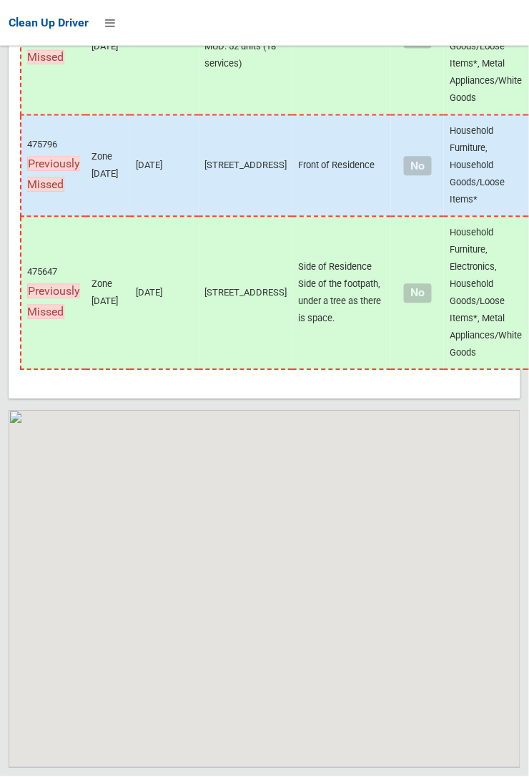
scroll to position [9635, 0]
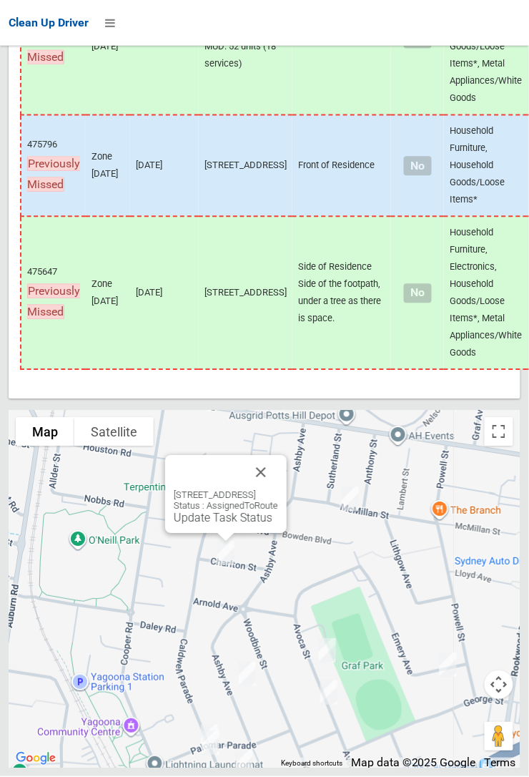
click at [206, 525] on link "Update Task Status" at bounding box center [223, 518] width 99 height 14
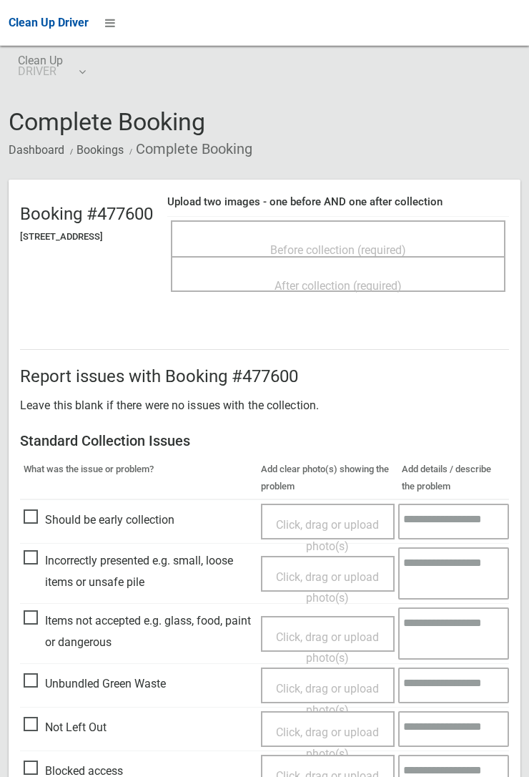
click at [343, 243] on span "Before collection (required)" at bounding box center [338, 250] width 136 height 14
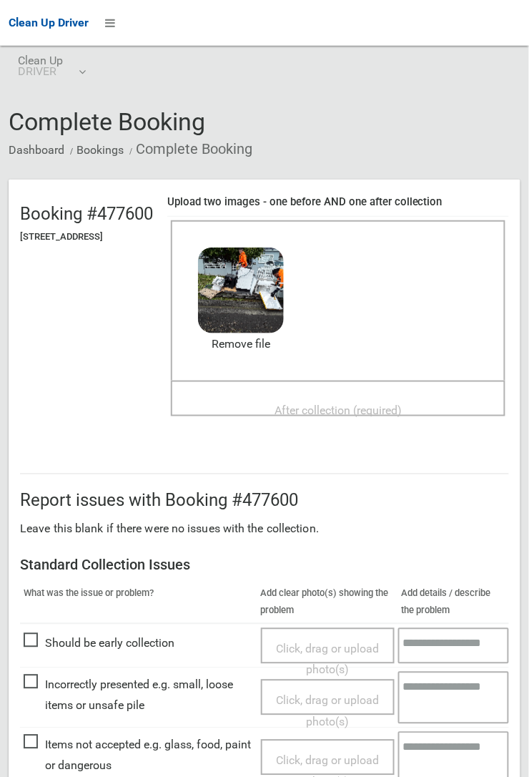
click at [313, 403] on span "After collection (required)" at bounding box center [338, 410] width 127 height 14
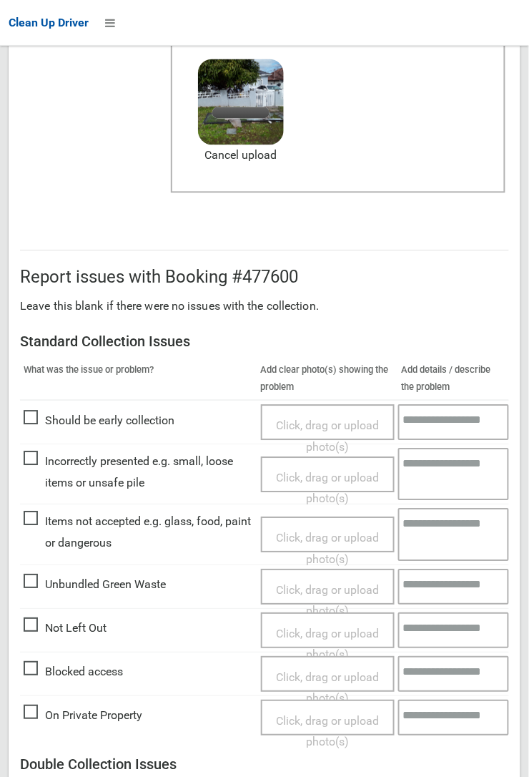
scroll to position [349, 0]
click at [62, 553] on span "Items not accepted e.g. glass, food, paint or dangerous" at bounding box center [139, 532] width 230 height 42
click at [302, 531] on span "Click, drag or upload photo(s)" at bounding box center [327, 548] width 103 height 35
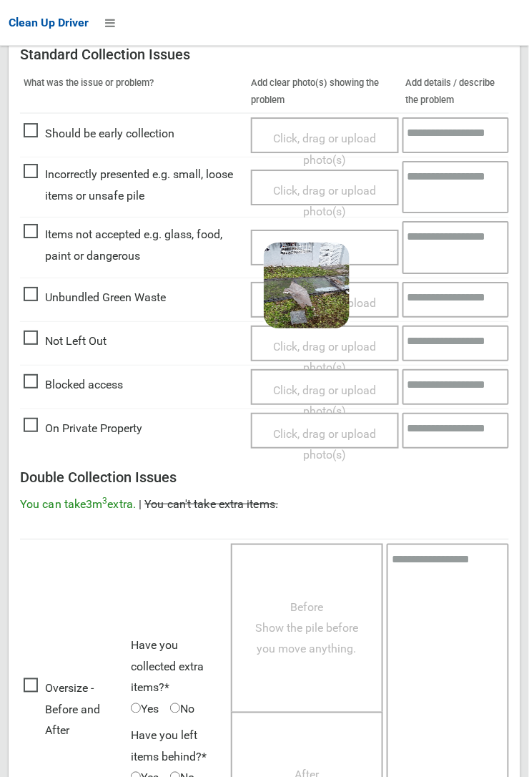
scroll to position [785, 0]
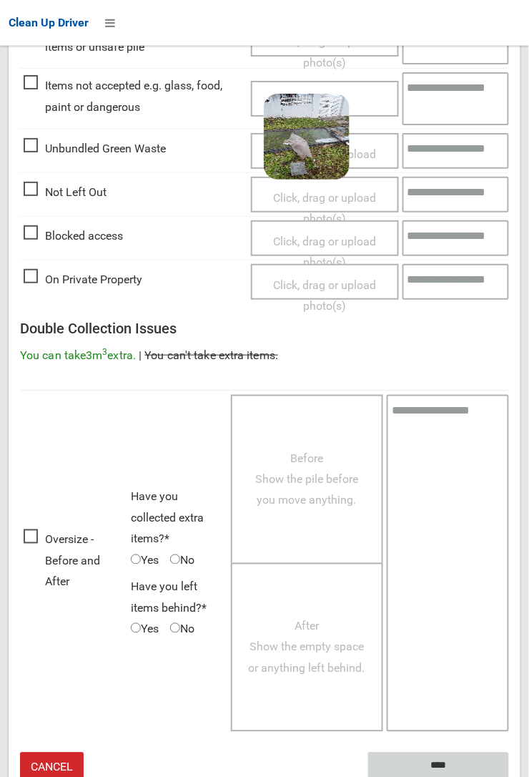
click at [436, 761] on input "****" at bounding box center [438, 765] width 141 height 26
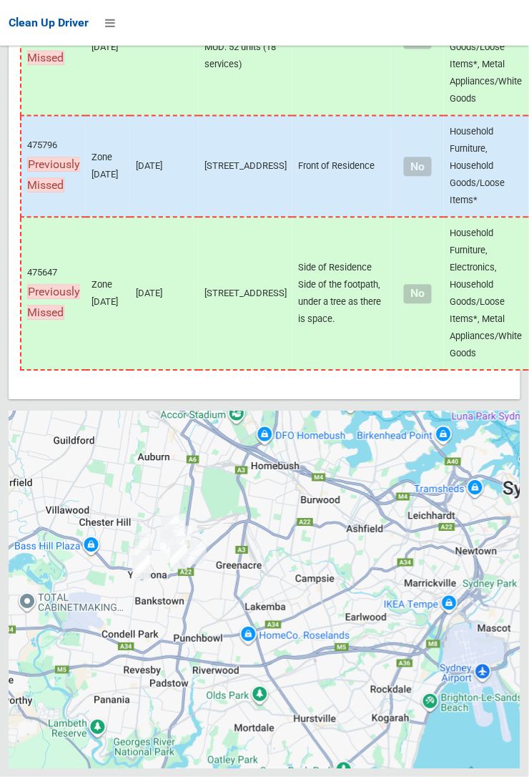
scroll to position [9628, 0]
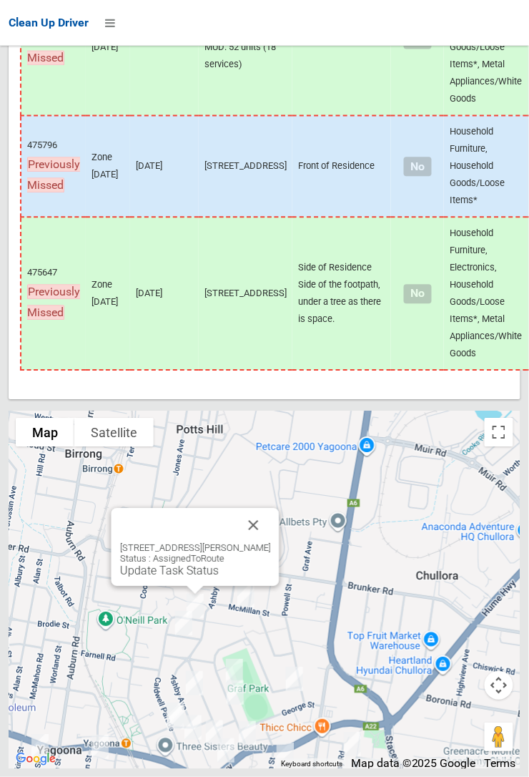
click at [269, 542] on button "Close" at bounding box center [254, 525] width 34 height 34
click at [177, 577] on link "Update Task Status" at bounding box center [169, 571] width 99 height 14
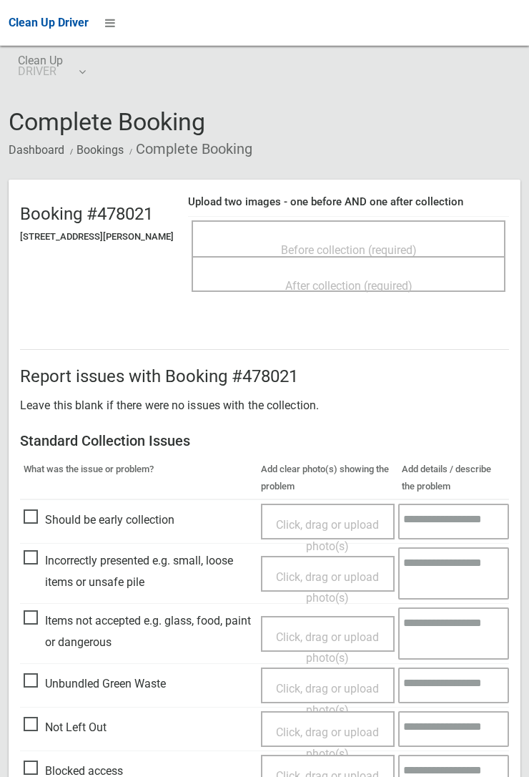
click at [361, 243] on span "Before collection (required)" at bounding box center [349, 250] width 136 height 14
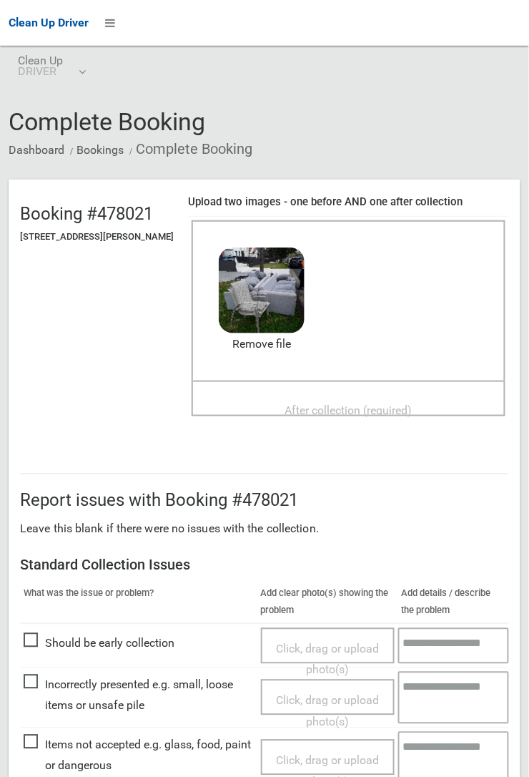
click at [326, 403] on span "After collection (required)" at bounding box center [348, 410] width 127 height 14
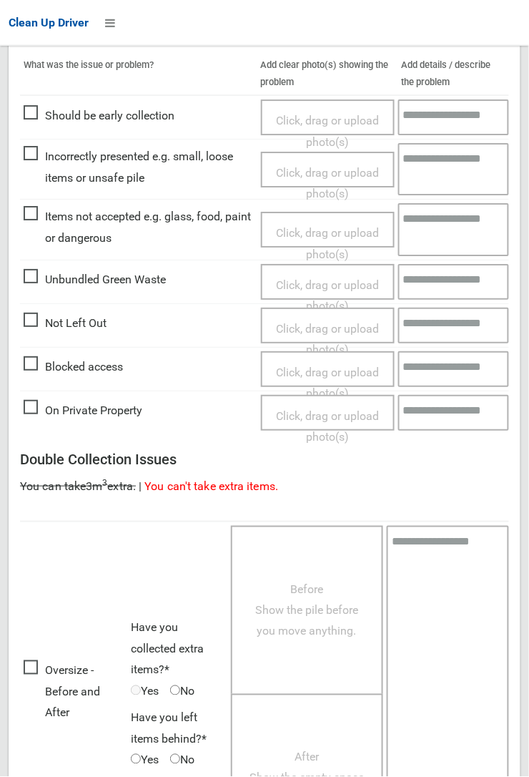
scroll to position [785, 0]
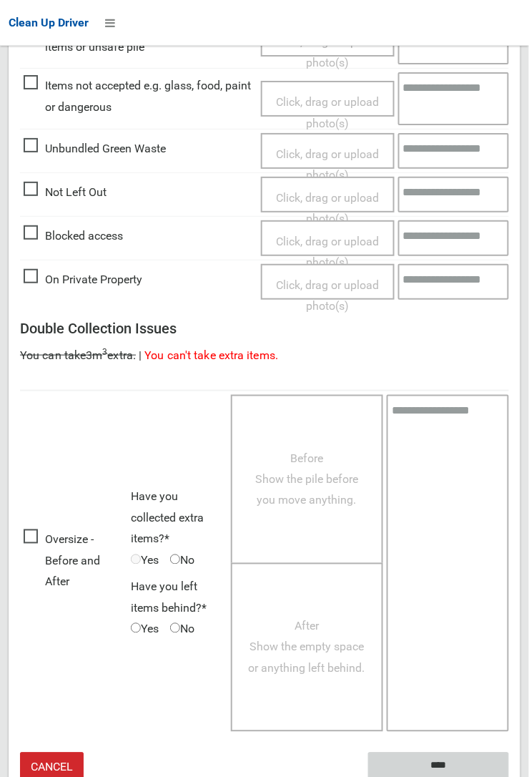
click at [509, 776] on input "****" at bounding box center [438, 765] width 141 height 26
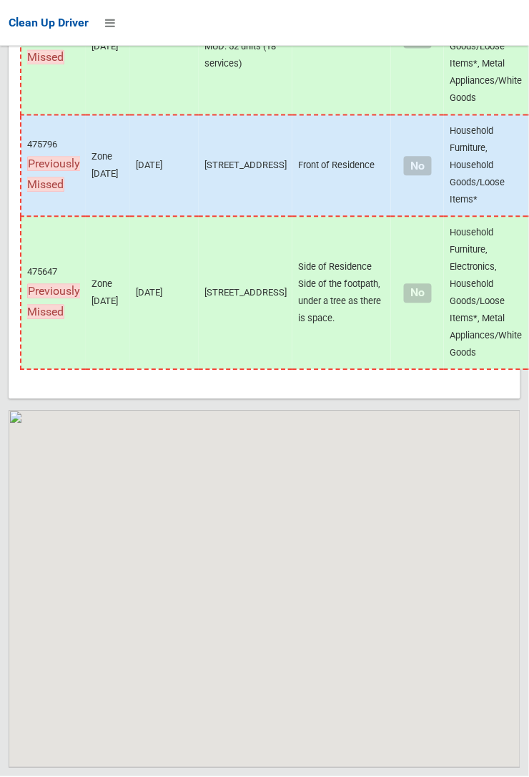
scroll to position [9635, 0]
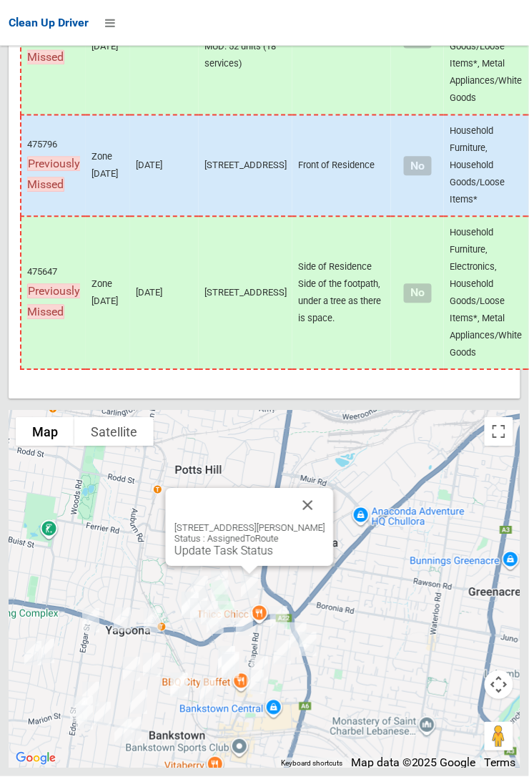
click at [320, 523] on button "Close" at bounding box center [308, 505] width 34 height 34
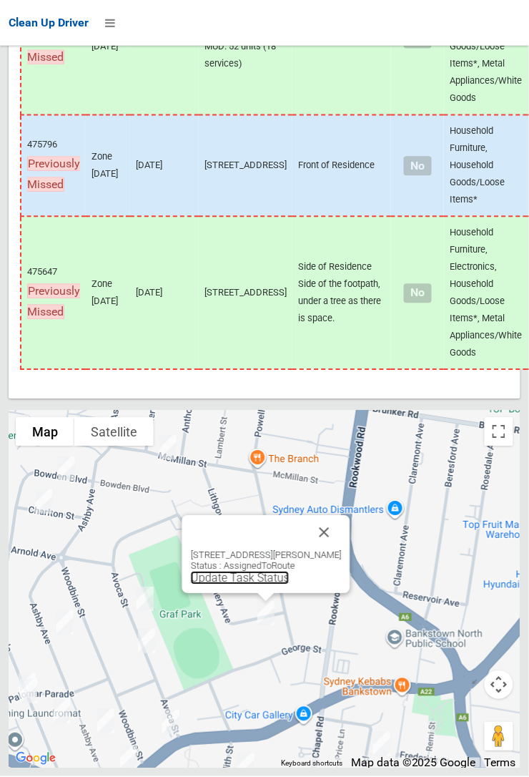
click at [262, 585] on link "Update Task Status" at bounding box center [240, 578] width 99 height 14
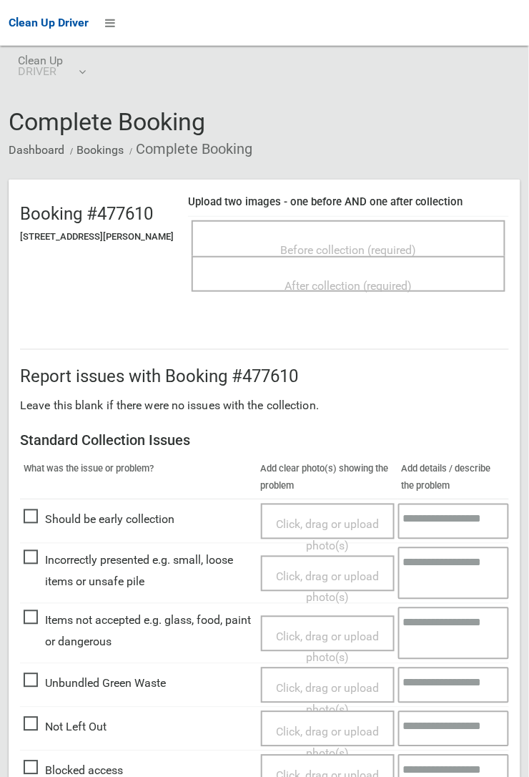
click at [348, 243] on span "Before collection (required)" at bounding box center [349, 250] width 136 height 14
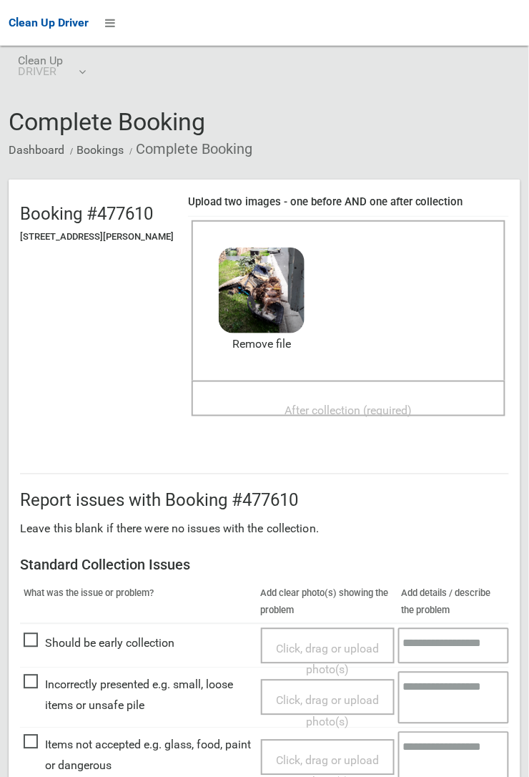
click at [301, 403] on span "After collection (required)" at bounding box center [348, 410] width 127 height 14
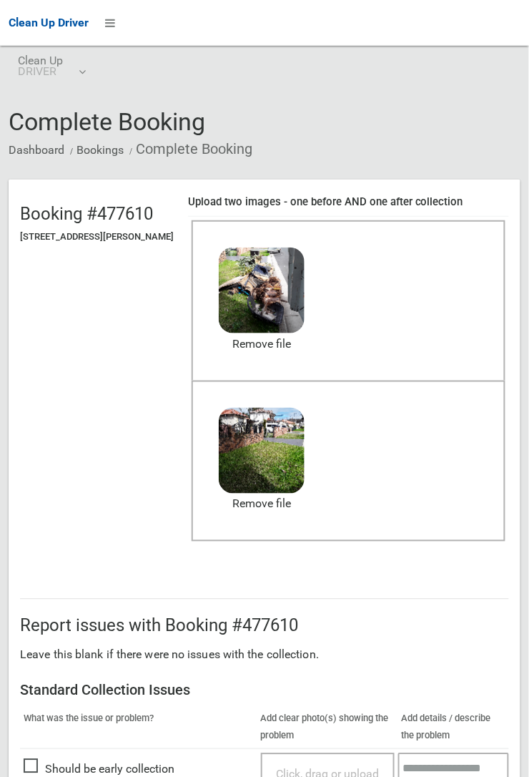
scroll to position [785, 0]
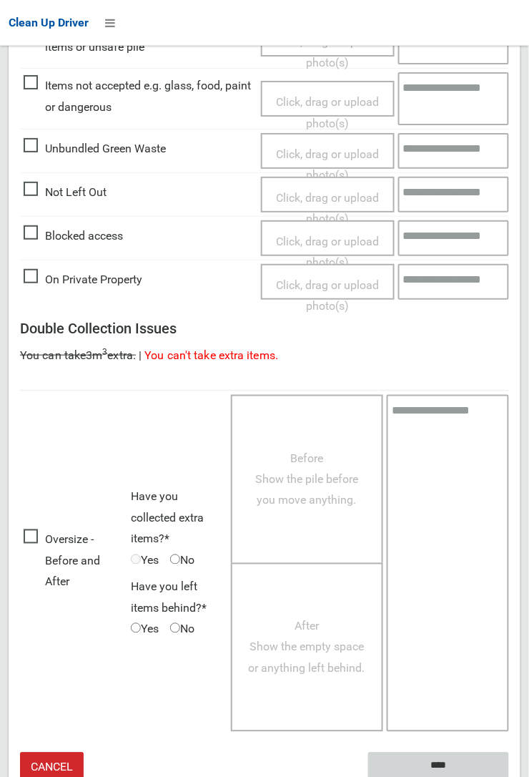
click at [509, 776] on input "****" at bounding box center [438, 765] width 141 height 26
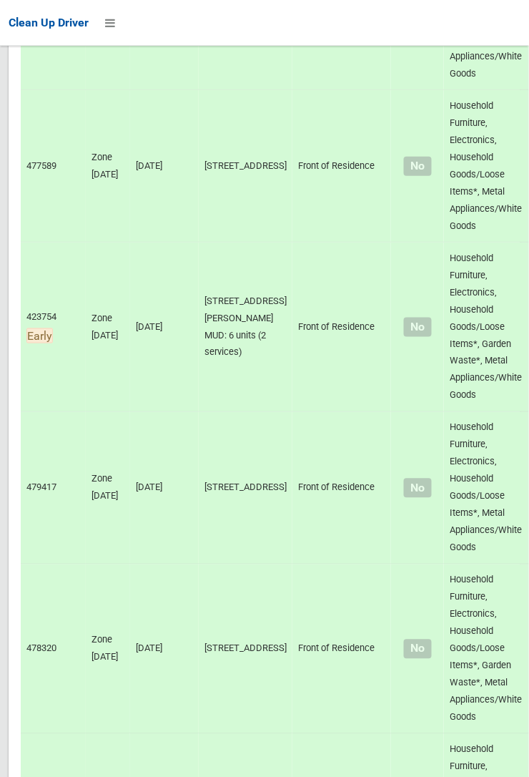
scroll to position [9635, 0]
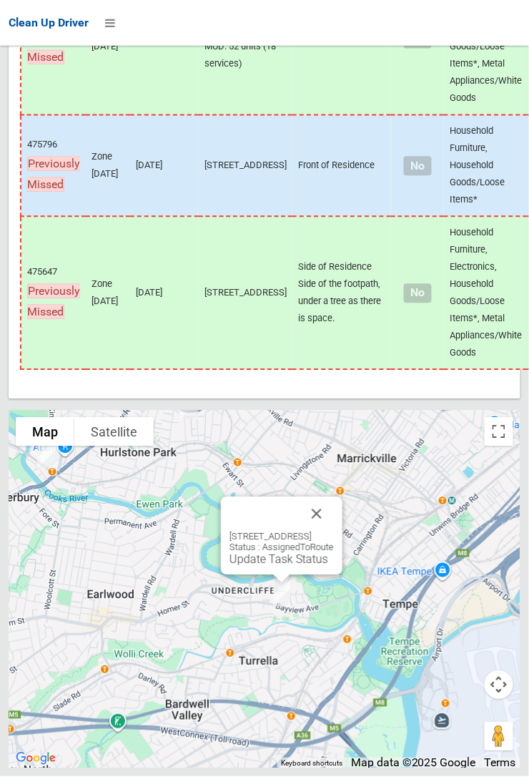
click at [294, 566] on link "Update Task Status" at bounding box center [279, 560] width 99 height 14
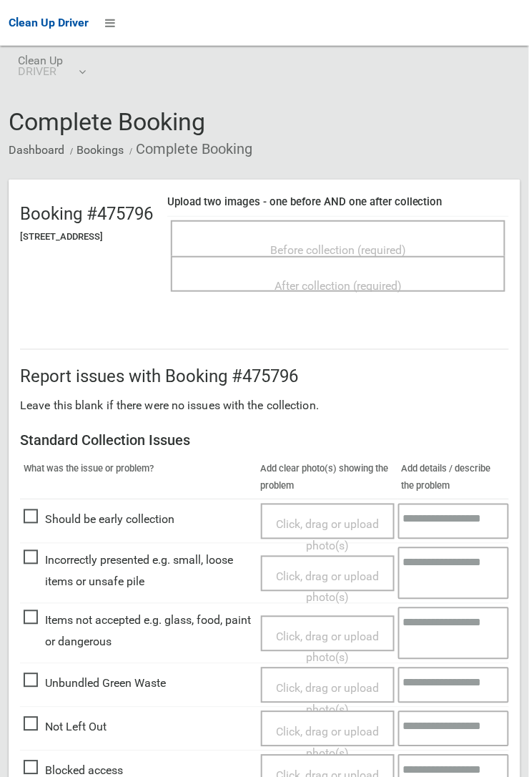
click at [354, 243] on span "Before collection (required)" at bounding box center [338, 250] width 136 height 14
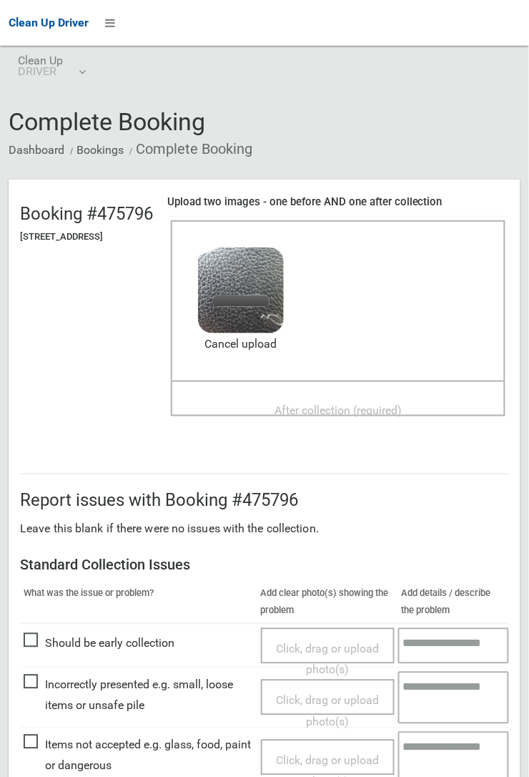
click at [371, 404] on span "After collection (required)" at bounding box center [338, 410] width 127 height 14
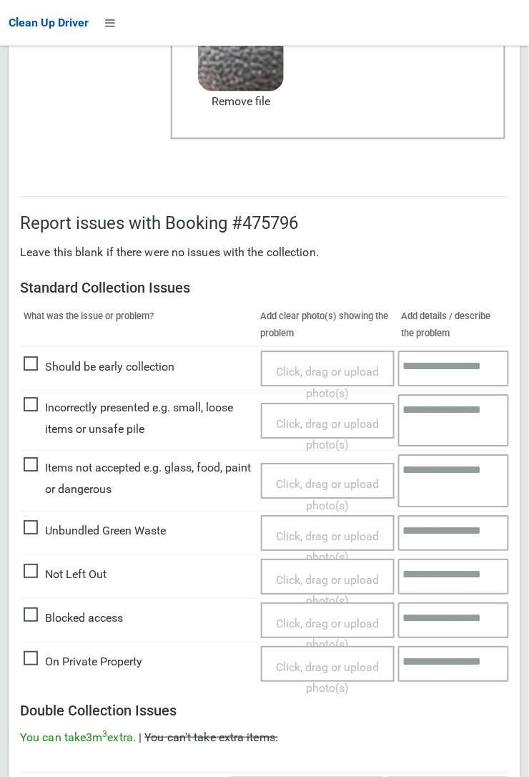
scroll to position [785, 0]
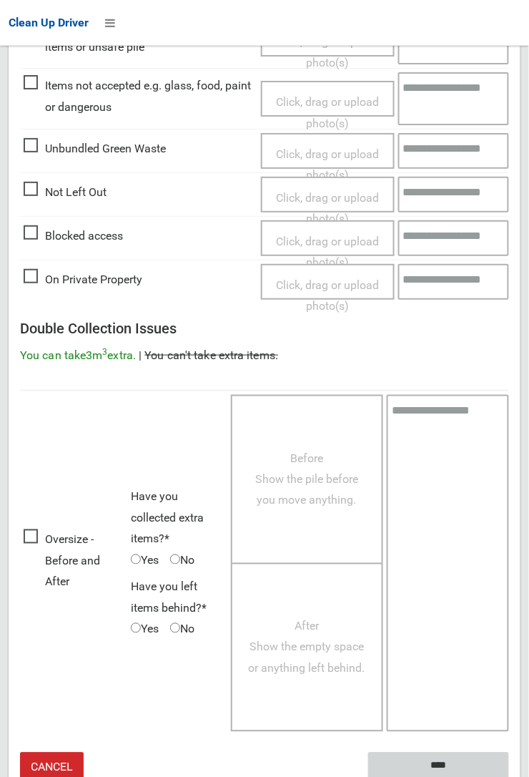
click at [509, 776] on input "****" at bounding box center [438, 765] width 141 height 26
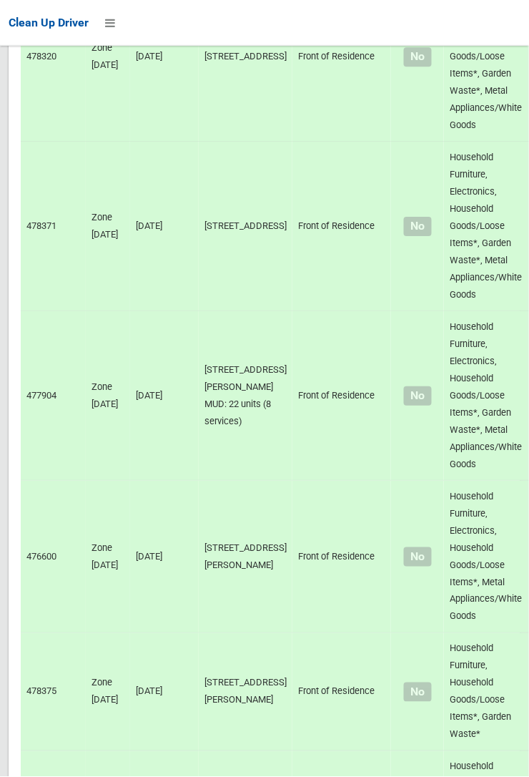
scroll to position [9635, 0]
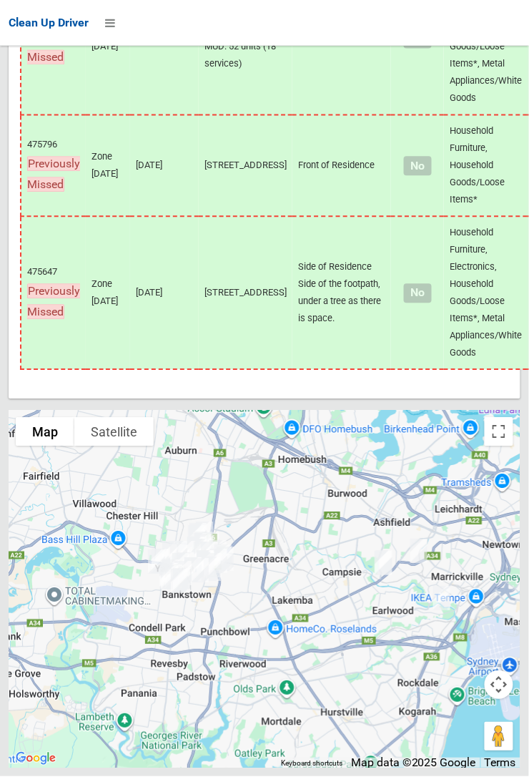
click at [13, 198] on div at bounding box center [264, 388] width 529 height 777
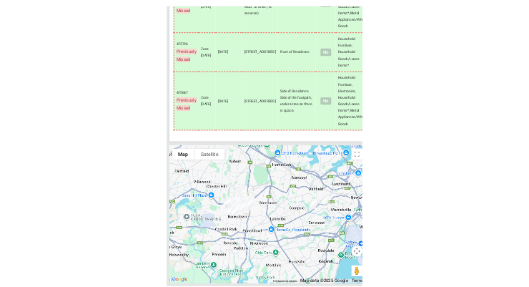
scroll to position [9635, 0]
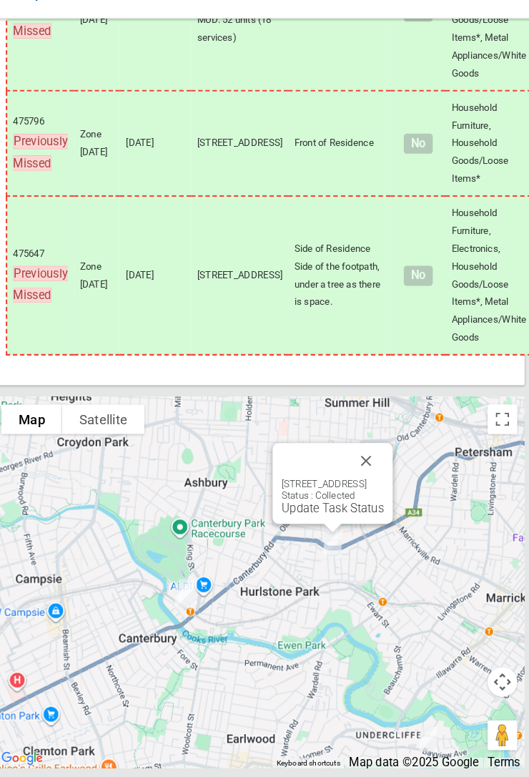
click at [350, 489] on div at bounding box center [318, 472] width 64 height 34
